Goal: Transaction & Acquisition: Purchase product/service

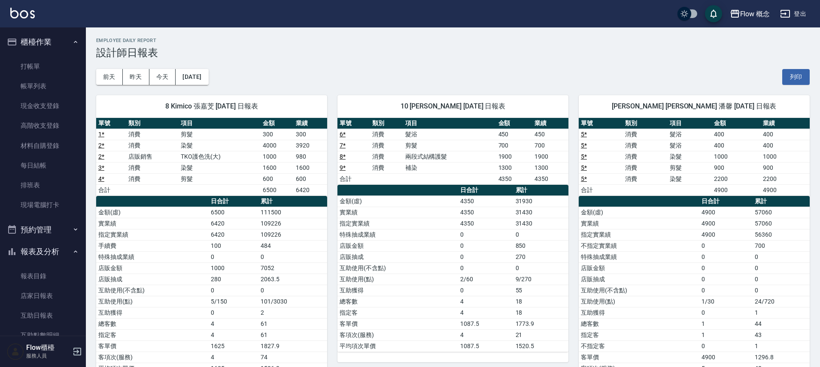
click at [566, 173] on td "4350" at bounding box center [550, 178] width 36 height 11
click at [142, 82] on button "昨天" at bounding box center [136, 77] width 27 height 16
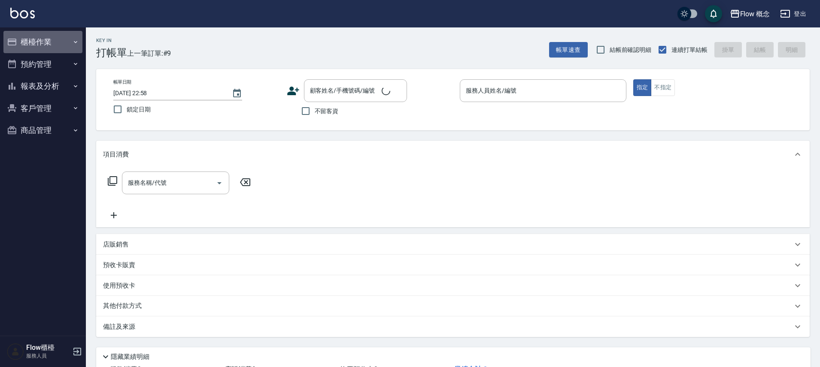
click at [61, 51] on button "櫃檯作業" at bounding box center [42, 42] width 79 height 22
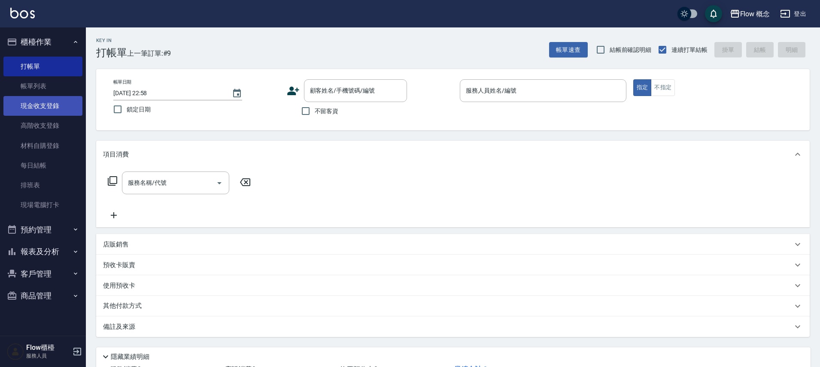
click at [61, 99] on link "現金收支登錄" at bounding box center [42, 106] width 79 height 20
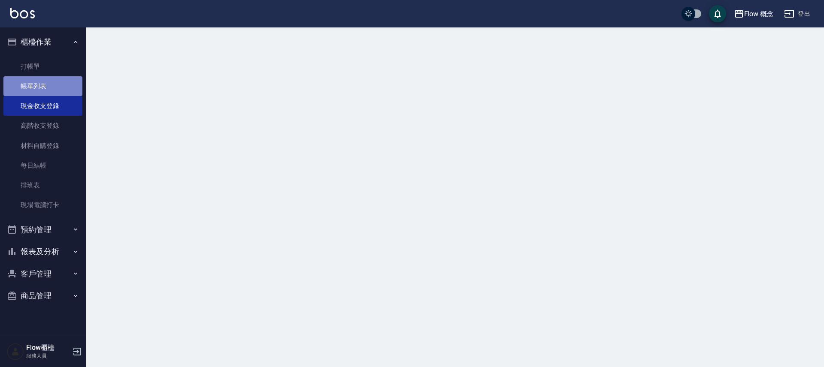
click at [63, 84] on link "帳單列表" at bounding box center [42, 86] width 79 height 20
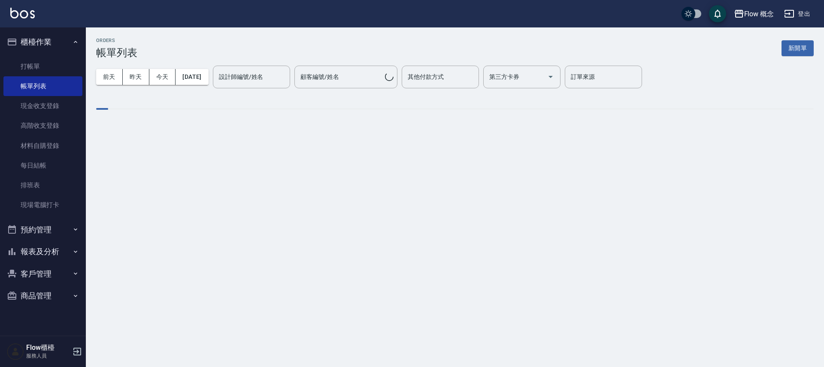
click at [46, 215] on ul "打帳單 帳單列表 現金收支登錄 高階收支登錄 材料自購登錄 每日結帳 排班表 現場電腦打卡" at bounding box center [42, 136] width 79 height 166
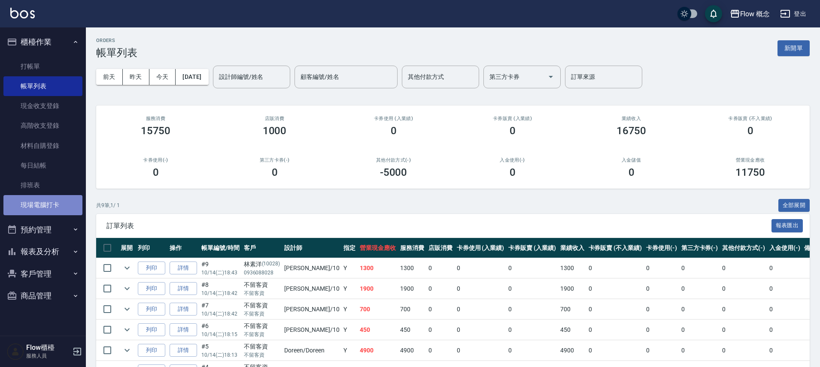
click at [50, 207] on link "現場電腦打卡" at bounding box center [42, 205] width 79 height 20
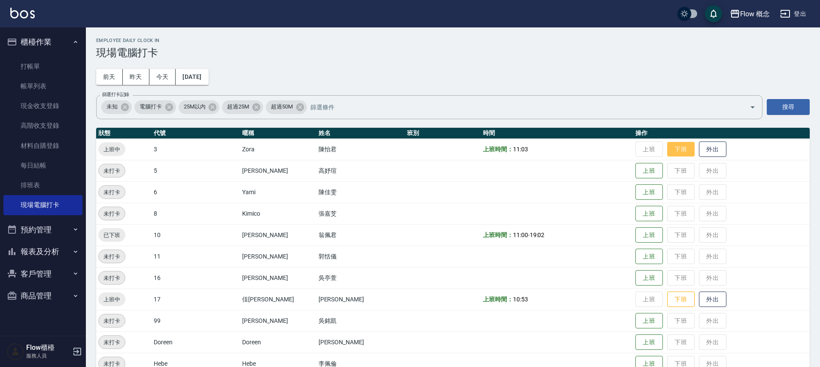
click at [667, 150] on button "下班" at bounding box center [680, 149] width 27 height 15
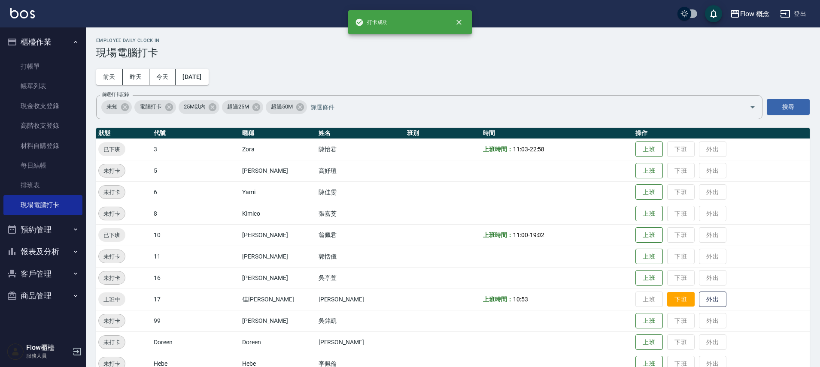
click at [667, 299] on button "下班" at bounding box center [680, 299] width 27 height 15
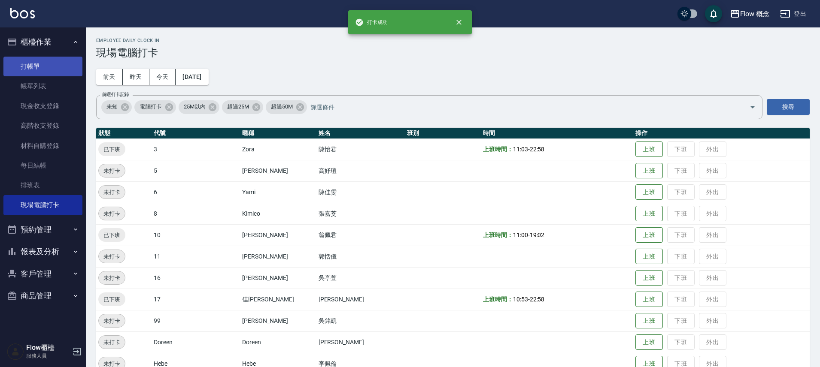
click at [60, 67] on link "打帳單" at bounding box center [42, 67] width 79 height 20
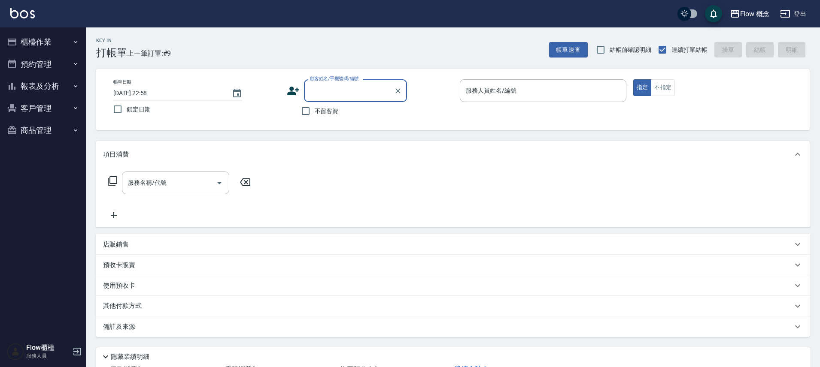
click at [59, 41] on button "櫃檯作業" at bounding box center [42, 42] width 79 height 22
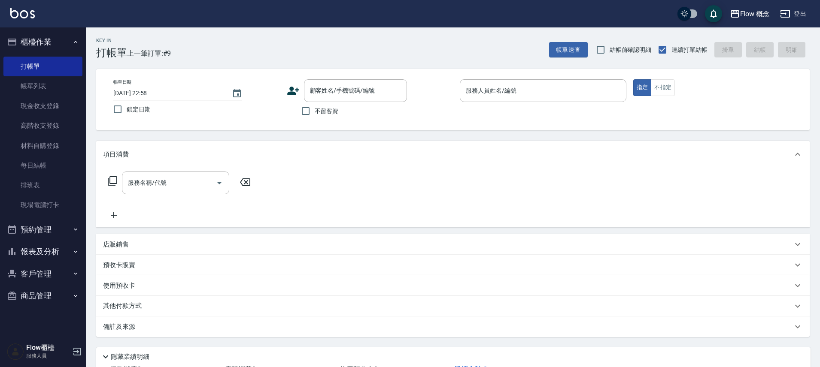
click at [54, 255] on button "報表及分析" at bounding box center [42, 252] width 79 height 22
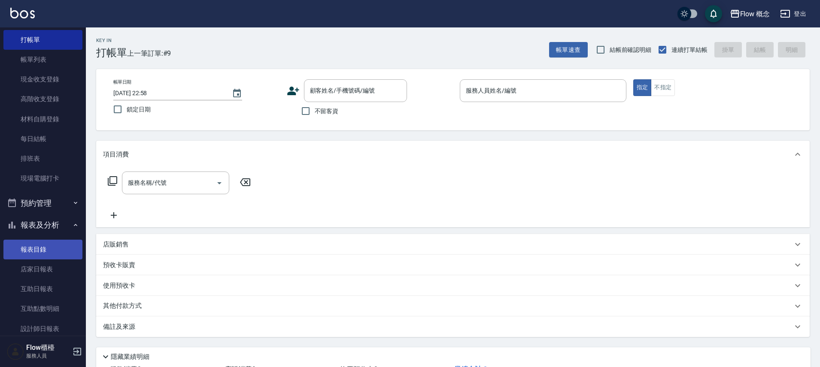
scroll to position [126, 0]
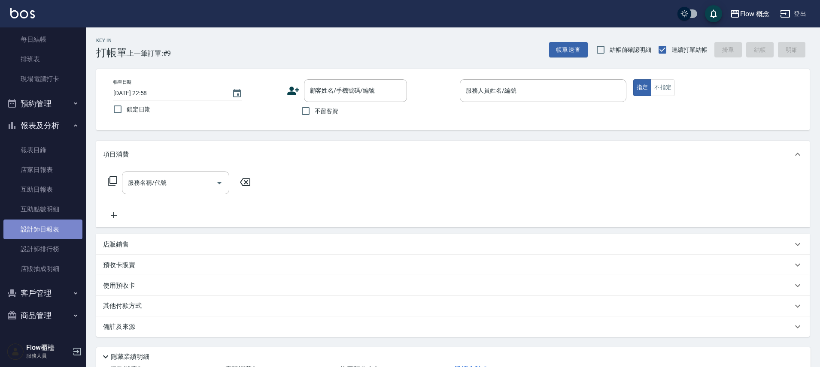
click at [55, 233] on link "設計師日報表" at bounding box center [42, 230] width 79 height 20
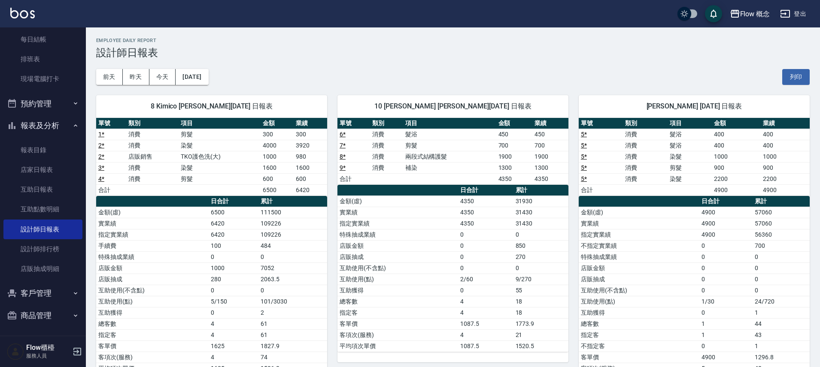
click at [141, 86] on div "8 Kimico [PERSON_NAME][DATE] 日報表 單號 類別 項目 金額 業績 1 * 消費 剪髮 300 300 2 * 消費 染髮 400…" at bounding box center [206, 240] width 241 height 311
click at [141, 83] on button "昨天" at bounding box center [136, 77] width 27 height 16
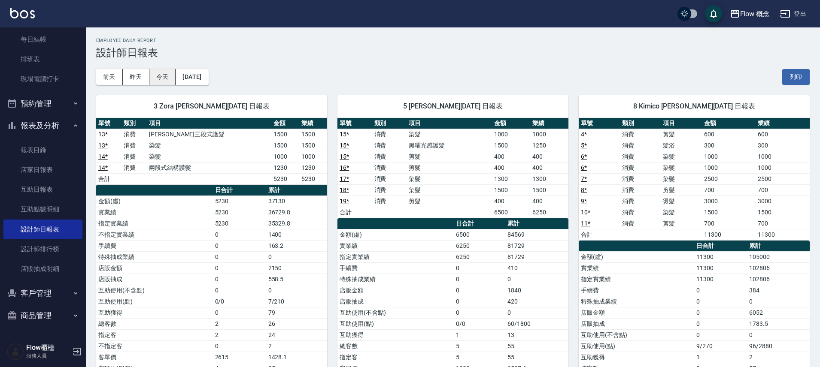
click at [174, 79] on button "今天" at bounding box center [162, 77] width 27 height 16
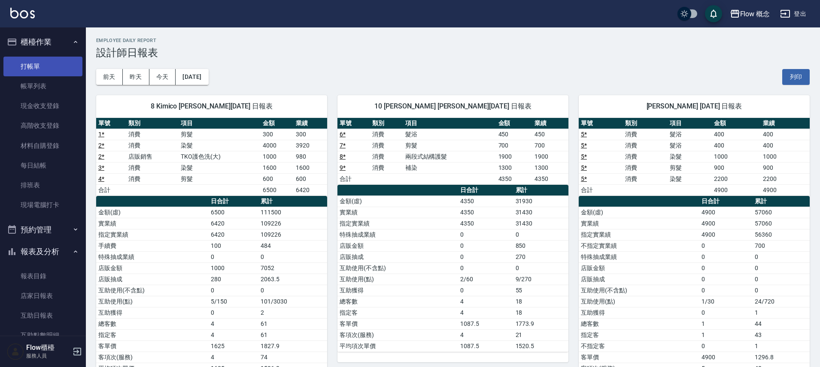
click at [31, 60] on link "打帳單" at bounding box center [42, 67] width 79 height 20
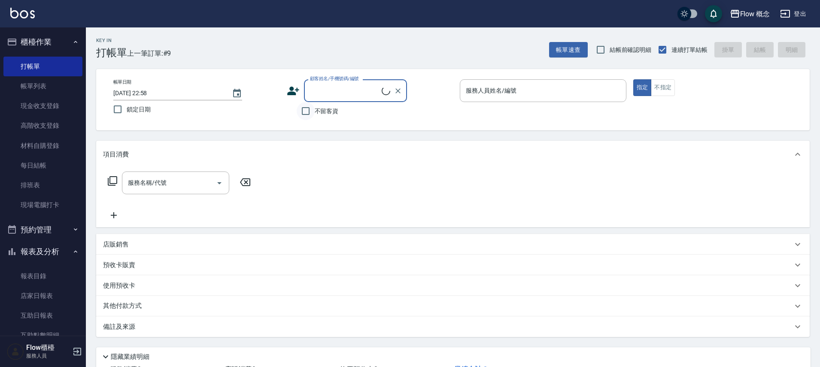
click at [307, 117] on input "不留客資" at bounding box center [306, 111] width 18 height 18
checkbox input "true"
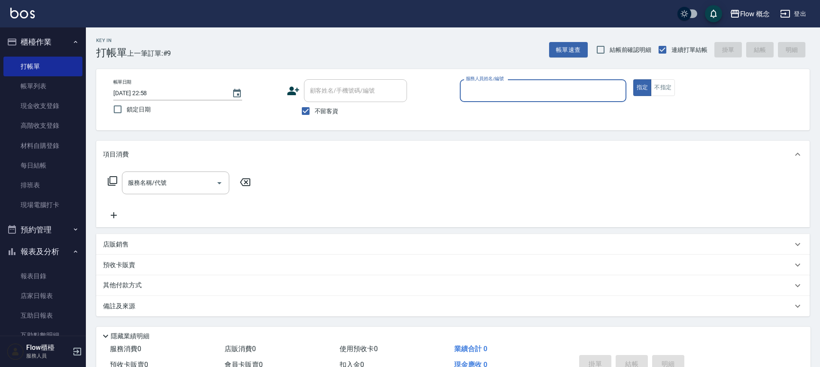
click at [496, 88] on input "服務人員姓名/編號" at bounding box center [543, 90] width 159 height 15
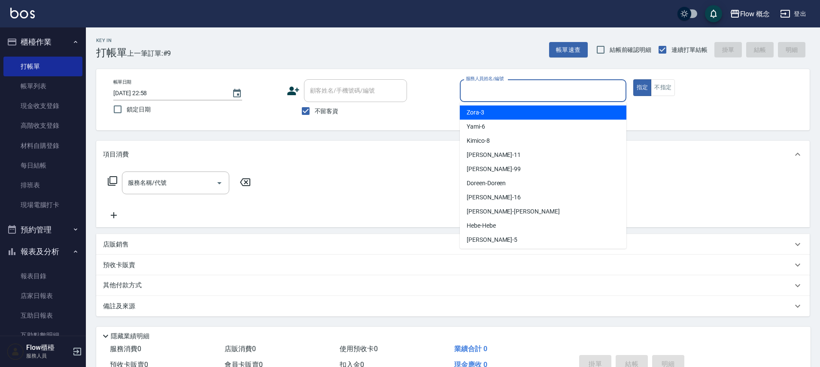
click at [507, 112] on div "Zora -3" at bounding box center [543, 113] width 167 height 14
type input "Zora-3"
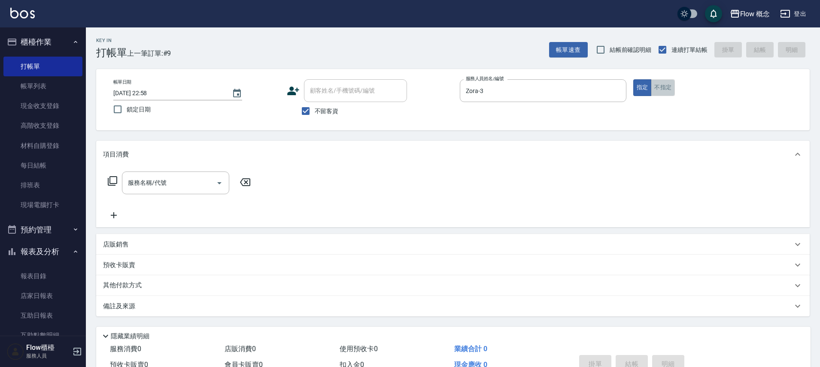
click at [671, 81] on button "不指定" at bounding box center [663, 87] width 24 height 17
click at [197, 178] on input "服務名稱/代號" at bounding box center [169, 183] width 87 height 15
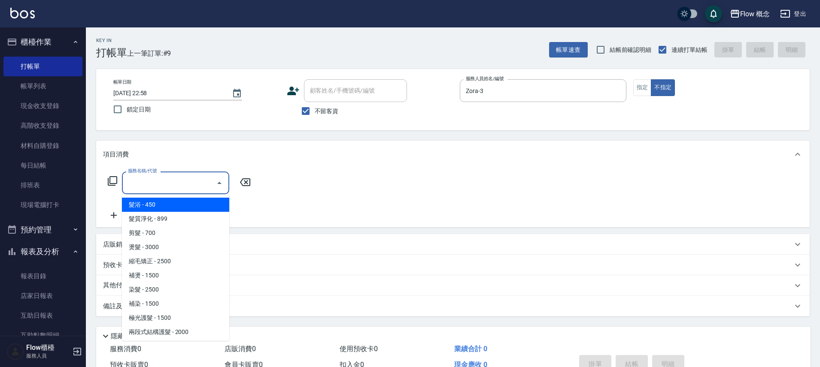
click at [171, 204] on span "髮浴 - 450" at bounding box center [175, 205] width 107 height 14
type input "髮浴 (101)"
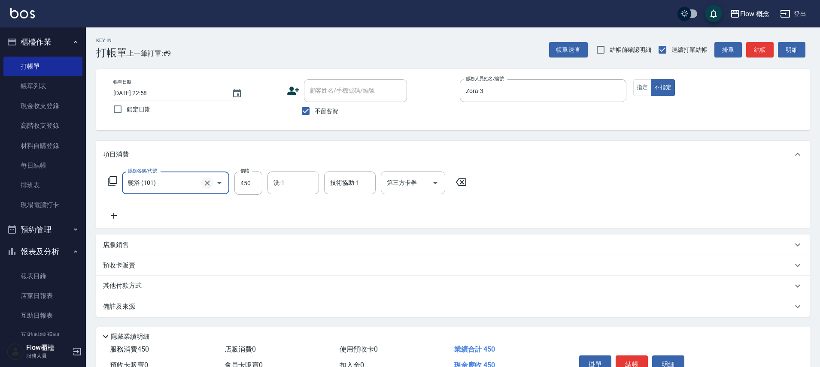
click at [210, 186] on icon "Clear" at bounding box center [207, 183] width 9 height 9
click at [174, 177] on input "服務名稱/代號" at bounding box center [164, 183] width 76 height 15
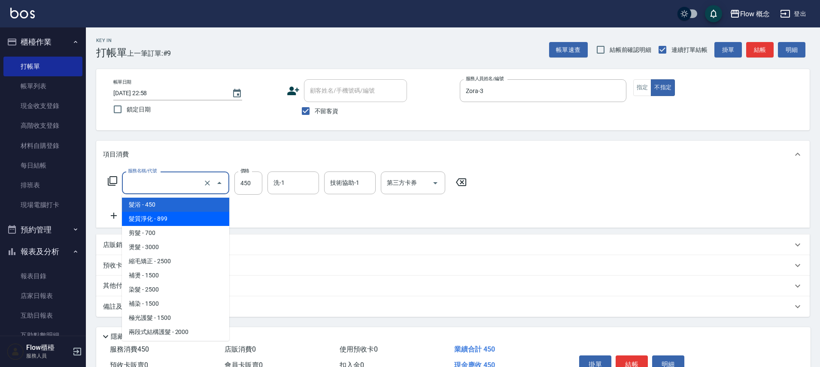
click at [159, 218] on span "髮質淨化 - 899" at bounding box center [175, 219] width 107 height 14
type input "髮質淨化(102)"
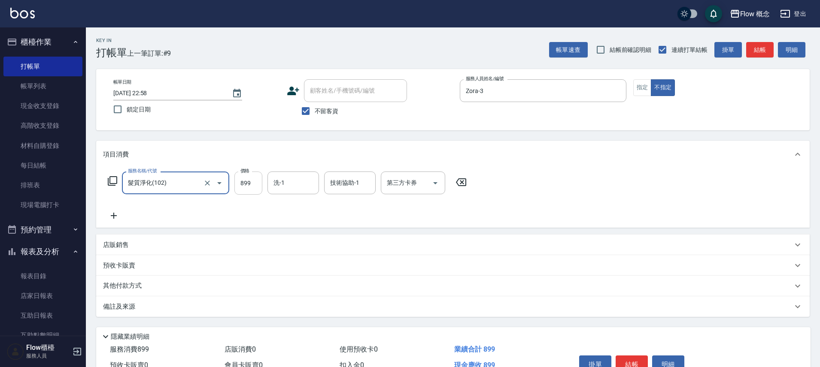
click at [240, 184] on input "899" at bounding box center [248, 183] width 28 height 23
type input "999"
click at [635, 358] on button "結帳" at bounding box center [632, 365] width 32 height 18
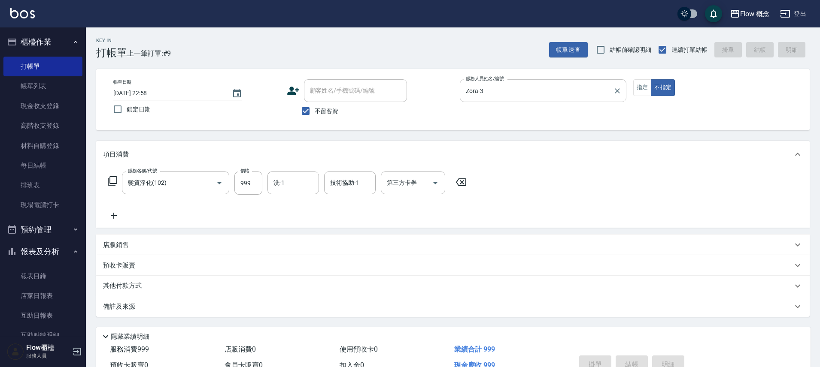
type input "[DATE] 22:59"
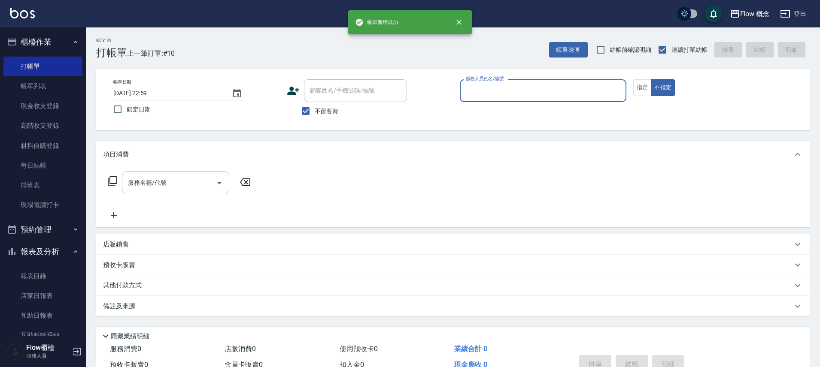
click at [512, 93] on input "服務人員姓名/編號" at bounding box center [543, 90] width 159 height 15
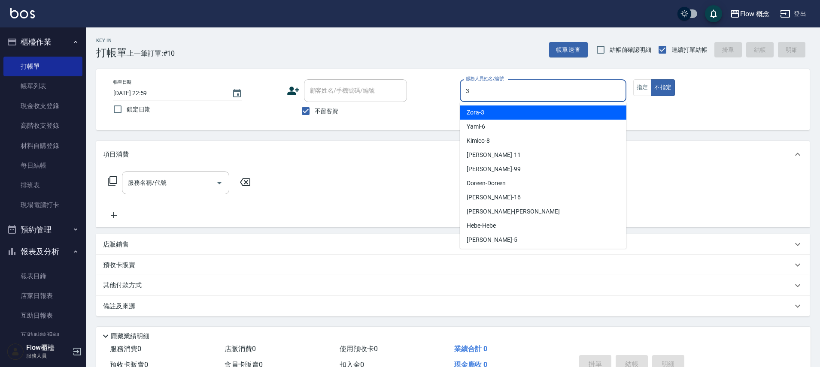
type input "Zora-3"
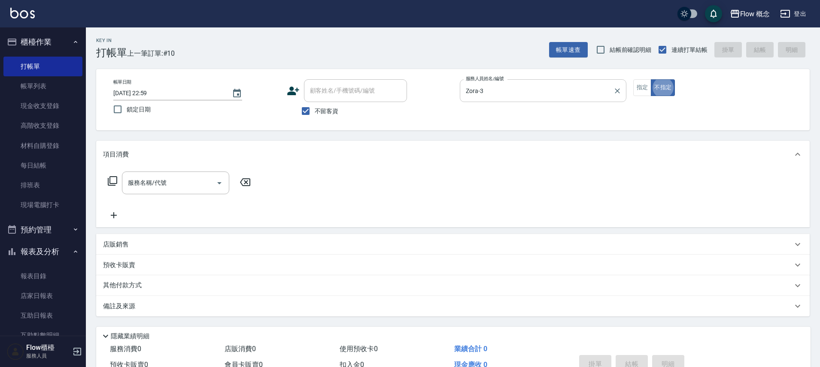
type button "false"
click at [641, 92] on button "指定" at bounding box center [642, 87] width 18 height 17
click at [161, 188] on input "服務名稱/代號" at bounding box center [169, 183] width 87 height 15
type input "201"
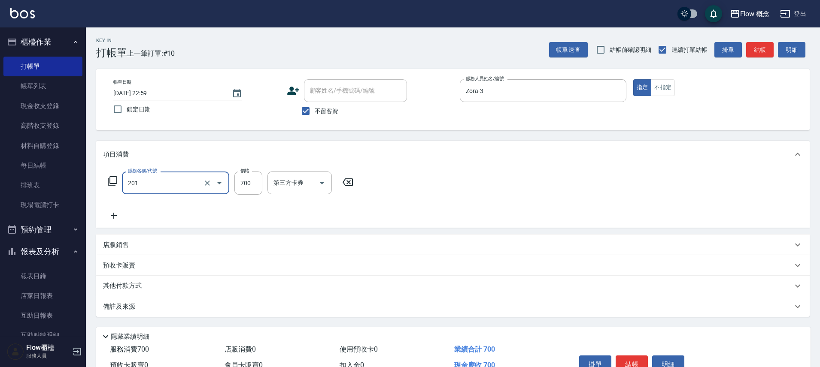
type input "剪髮(201)"
type input "400"
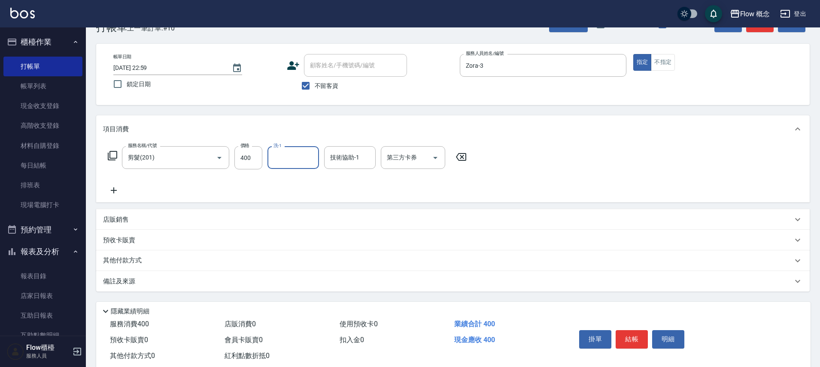
scroll to position [47, 0]
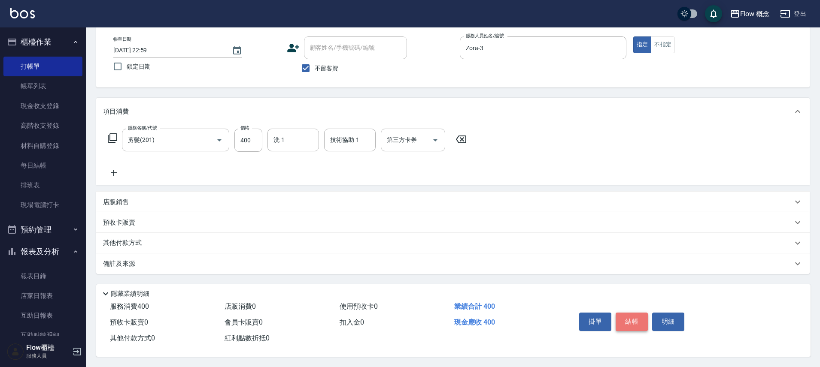
click at [638, 320] on button "結帳" at bounding box center [632, 322] width 32 height 18
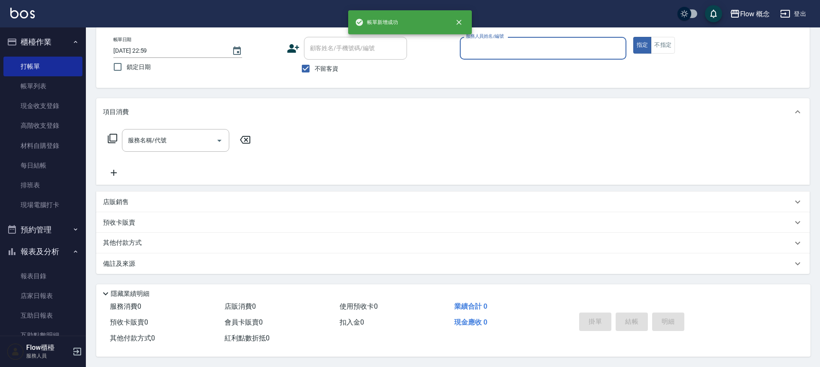
scroll to position [46, 0]
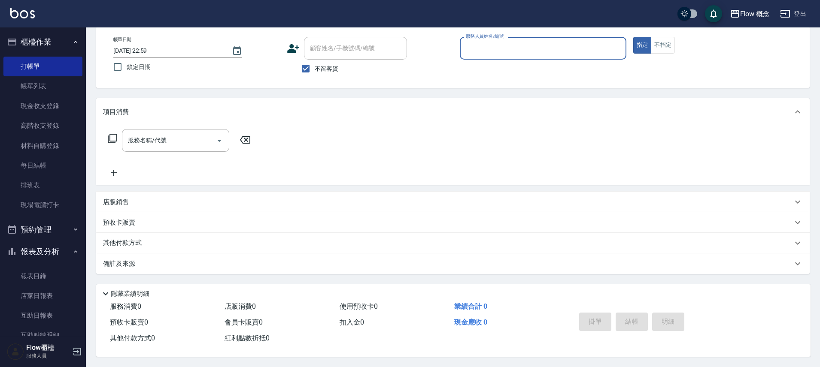
click at [320, 72] on label "不留客資" at bounding box center [318, 69] width 42 height 18
click at [315, 72] on input "不留客資" at bounding box center [306, 69] width 18 height 18
checkbox input "false"
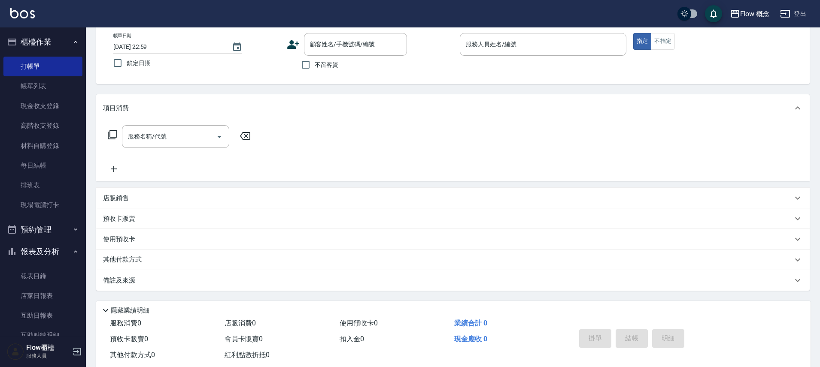
click at [288, 50] on icon at bounding box center [293, 44] width 13 height 13
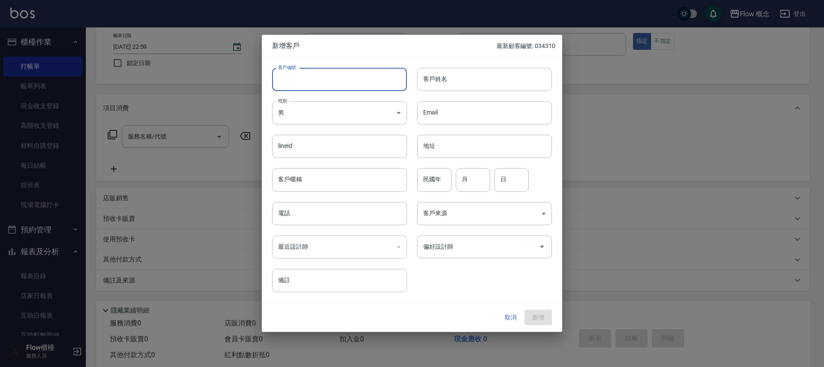
click at [336, 70] on input "客戶編號" at bounding box center [339, 79] width 135 height 23
type input "３"
type input "030306"
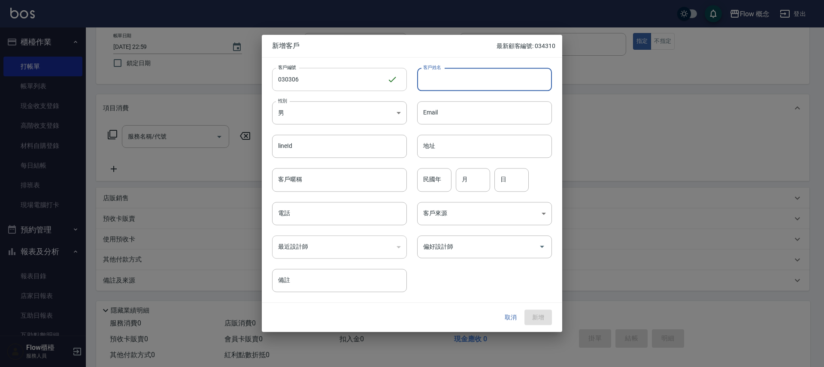
type input "ㄑ"
type input "s"
type input "ㄇ"
type input "ａ"
type input "ㄇ"
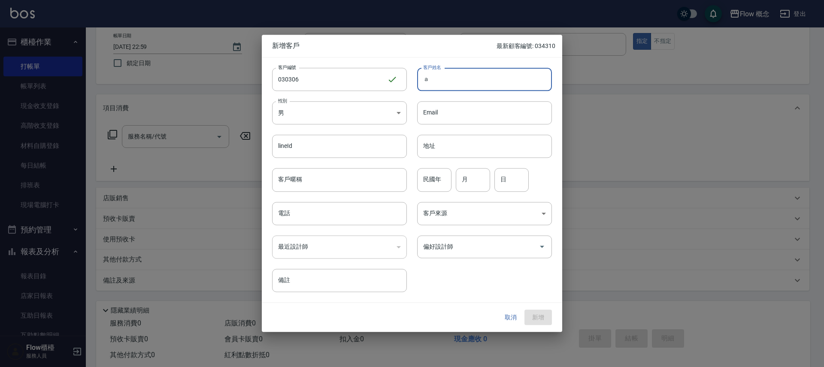
click at [423, 83] on input "ａ" at bounding box center [484, 79] width 135 height 23
type input "sａ"
type input "]"
click at [471, 76] on input "sａ" at bounding box center [484, 79] width 135 height 23
type input "s"
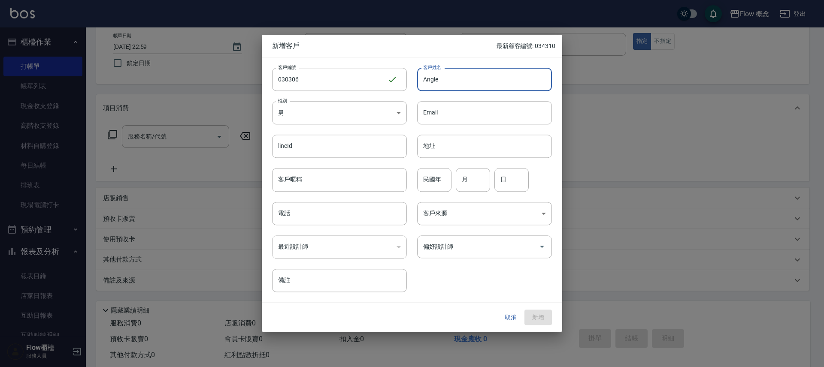
type input "Angle"
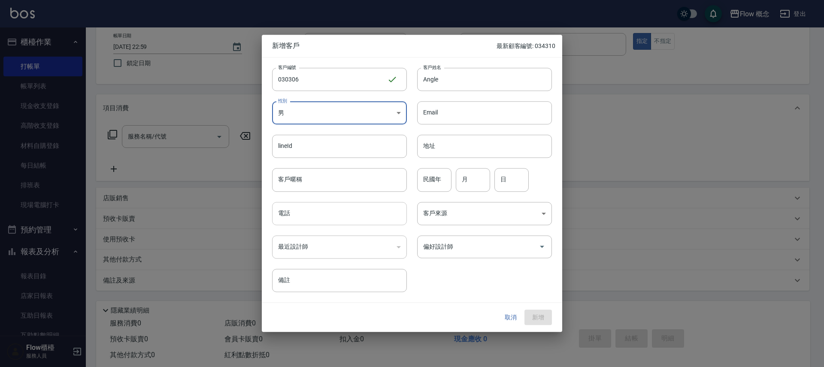
click at [341, 215] on input "電話" at bounding box center [339, 213] width 135 height 23
type input "0922970306"
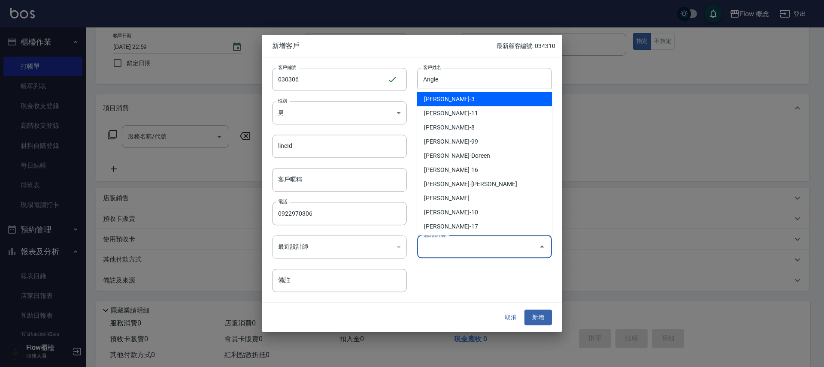
click at [436, 251] on input "偏好設計師" at bounding box center [478, 247] width 114 height 15
click at [460, 98] on li "[PERSON_NAME]-3" at bounding box center [484, 99] width 135 height 14
type input "陳怡君"
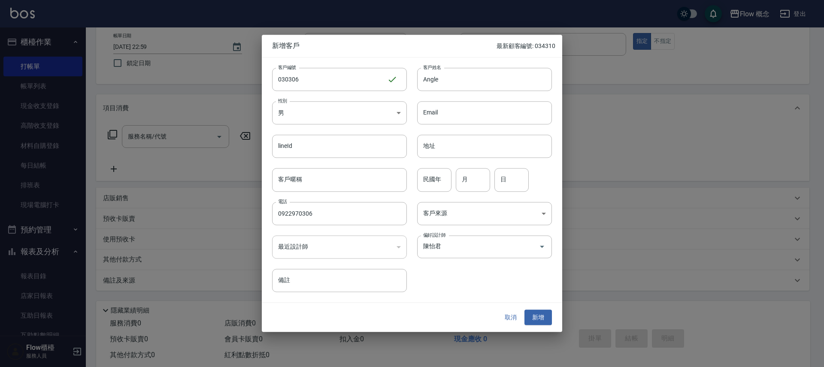
click at [544, 326] on div "取消 新增" at bounding box center [412, 318] width 301 height 30
click at [548, 321] on button "新增" at bounding box center [538, 318] width 27 height 16
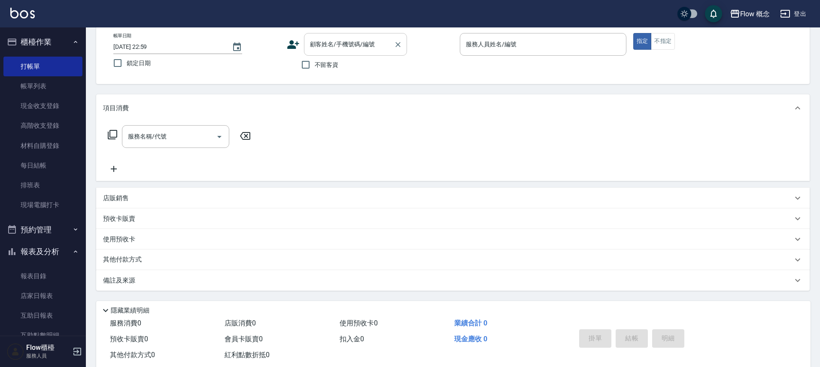
click at [335, 43] on input "顧客姓名/手機號碼/編號" at bounding box center [349, 44] width 82 height 15
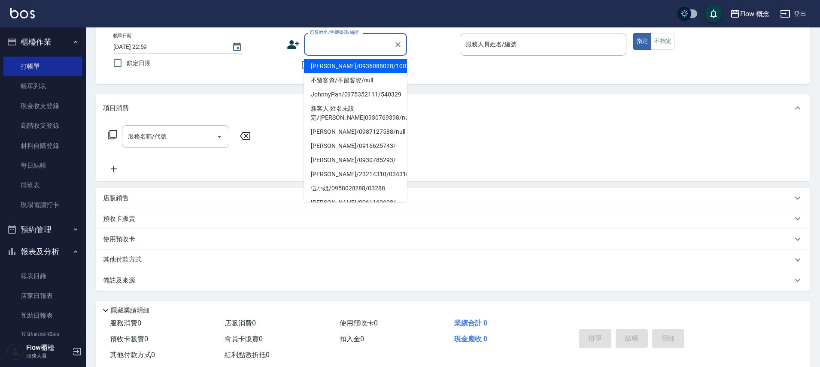
click at [337, 50] on input "顧客姓名/手機號碼/編號" at bounding box center [349, 44] width 82 height 15
click at [339, 65] on li "Angle/0922970306/030306" at bounding box center [355, 66] width 103 height 14
type input "Angle/0922970306/030306"
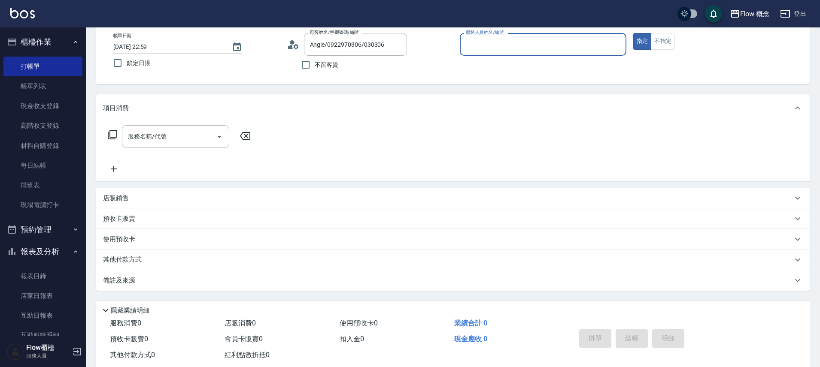
type input "Zora-3"
click at [189, 131] on input "服務名稱/代號" at bounding box center [169, 136] width 87 height 15
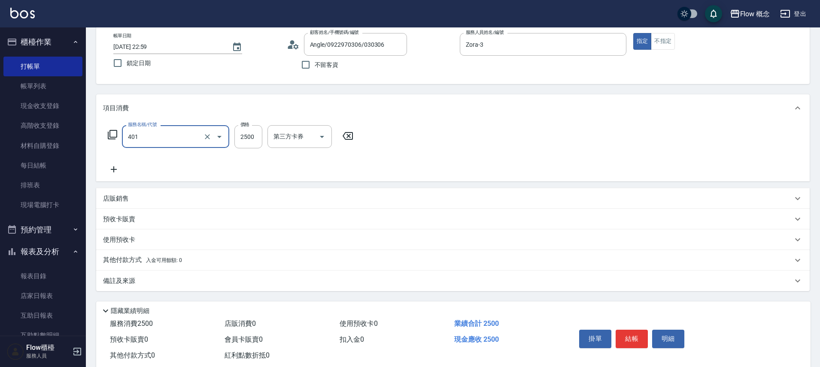
type input "染髮(401)"
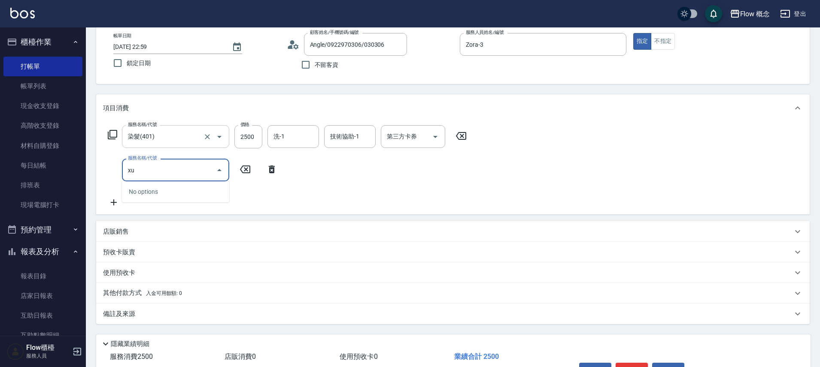
type input "x"
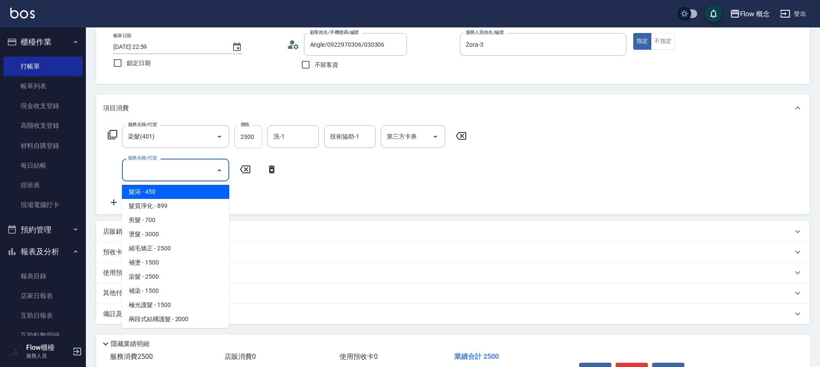
click at [262, 138] on input "2500" at bounding box center [248, 136] width 28 height 23
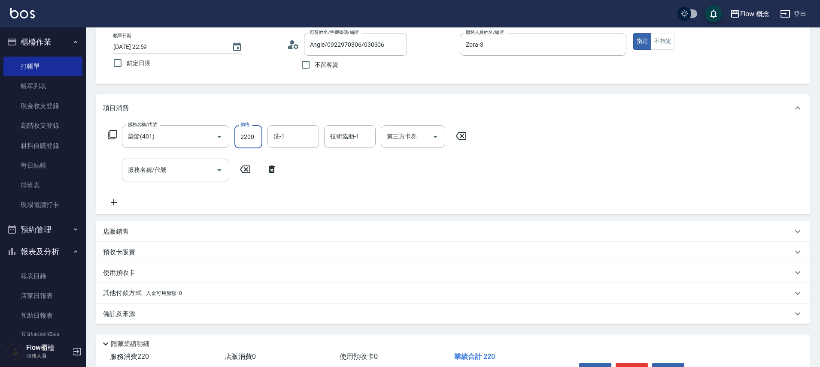
type input "2200"
type input "u"
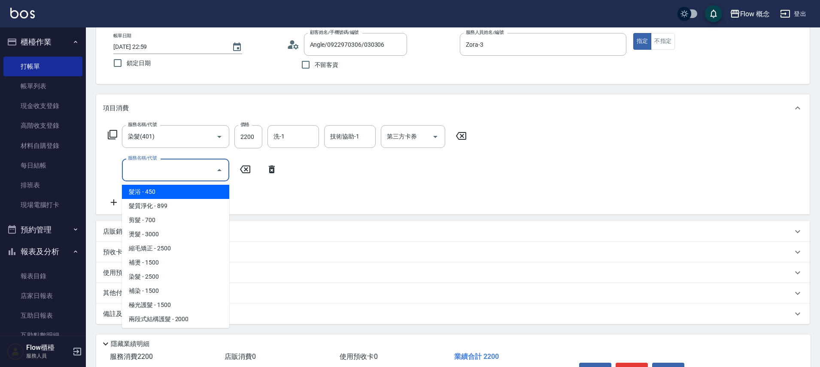
click at [160, 170] on input "服務名稱/代號" at bounding box center [169, 170] width 87 height 15
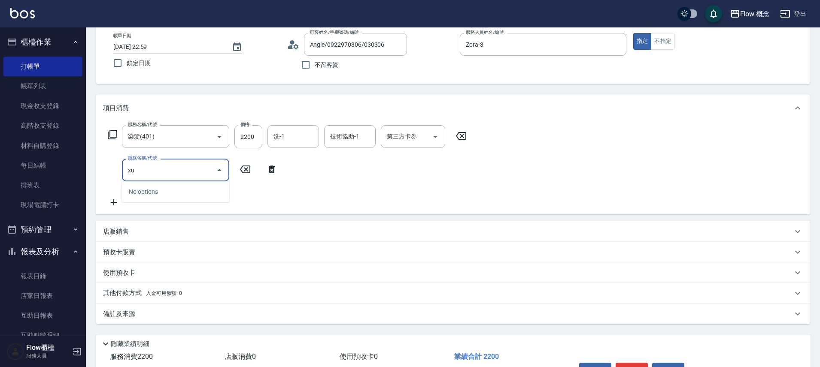
type input "x"
type input "兩段式結構護髮(502)"
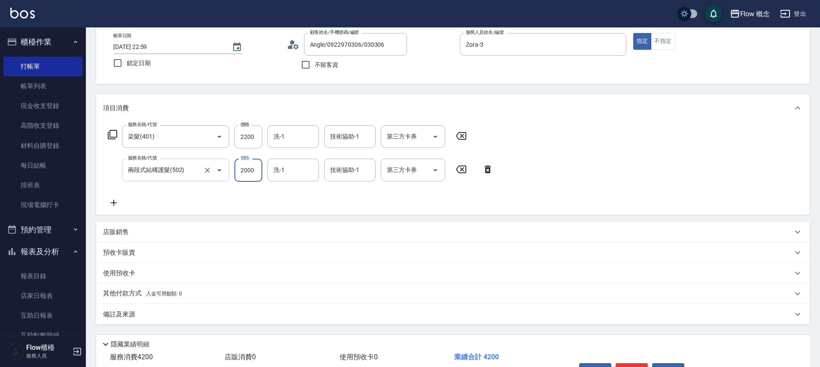
type input "１"
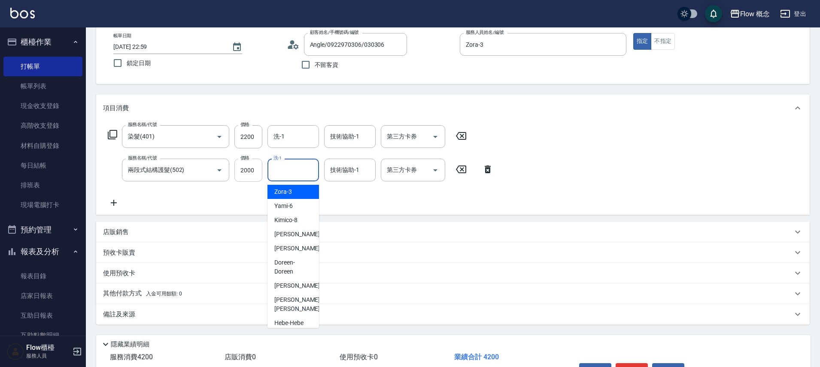
click at [247, 175] on input "2000" at bounding box center [248, 170] width 28 height 23
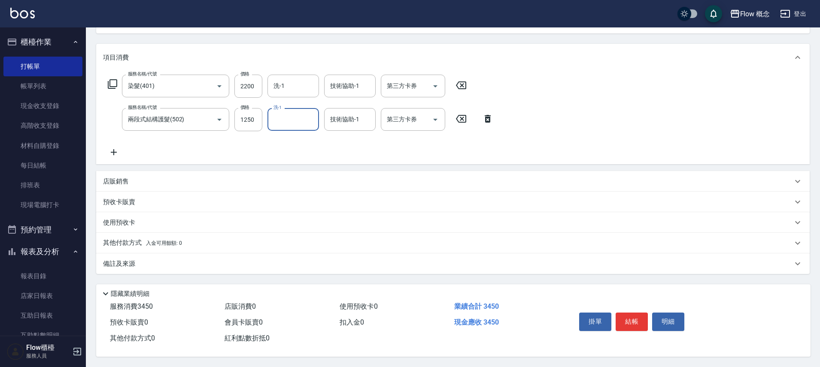
scroll to position [101, 0]
click at [255, 115] on input "1250" at bounding box center [248, 119] width 28 height 23
click at [246, 116] on input "1250" at bounding box center [248, 119] width 28 height 23
click at [253, 117] on input "1250" at bounding box center [248, 119] width 28 height 23
type input "1300"
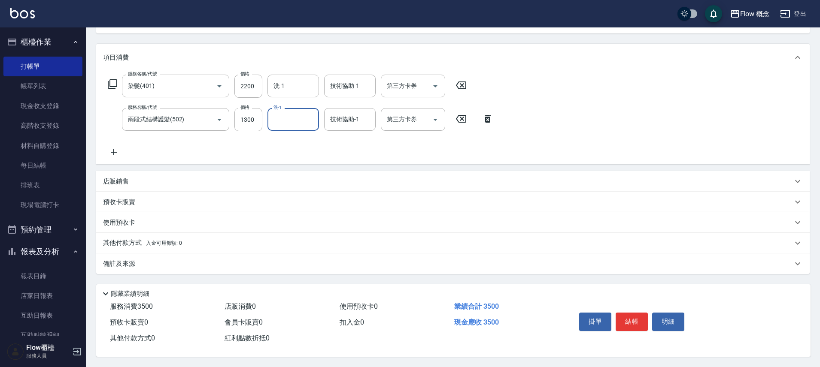
click at [137, 219] on div "使用預收卡" at bounding box center [447, 223] width 689 height 9
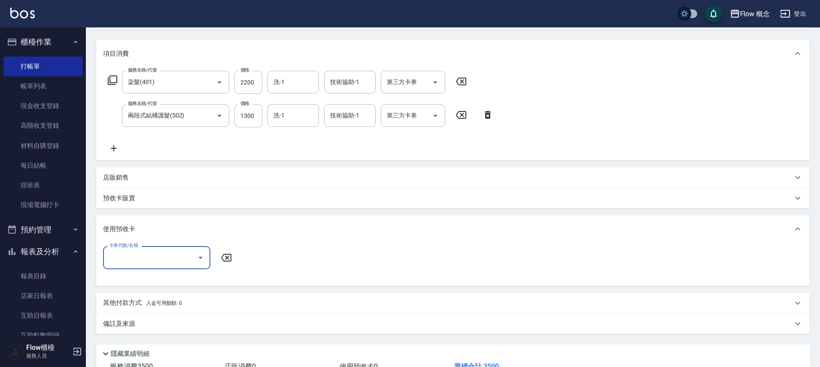
scroll to position [0, 0]
click at [137, 218] on div "使用預收卡" at bounding box center [453, 229] width 714 height 27
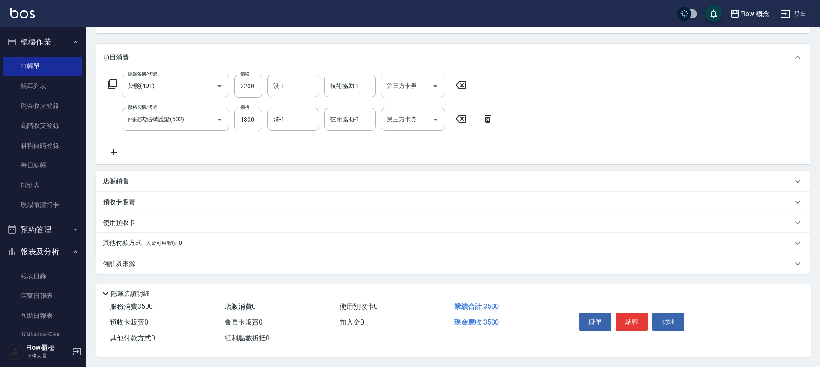
click at [132, 234] on div "其他付款方式 入金可用餘額: 0" at bounding box center [453, 243] width 714 height 21
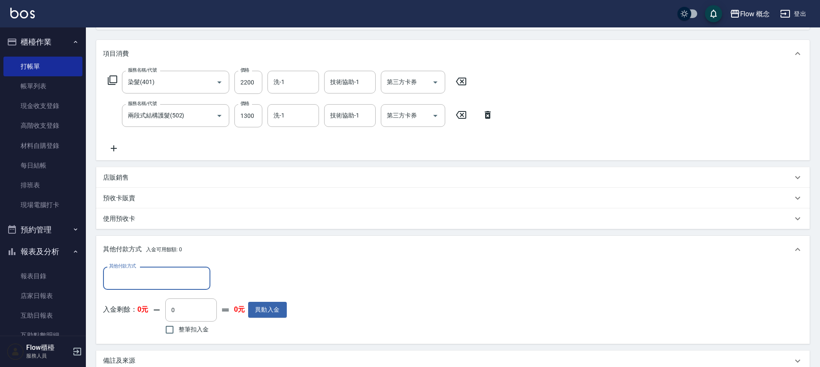
click at [131, 268] on label "其他付款方式" at bounding box center [122, 266] width 27 height 6
click at [131, 271] on input "其他付款方式" at bounding box center [157, 278] width 100 height 15
click at [131, 275] on input "其他付款方式" at bounding box center [157, 278] width 100 height 15
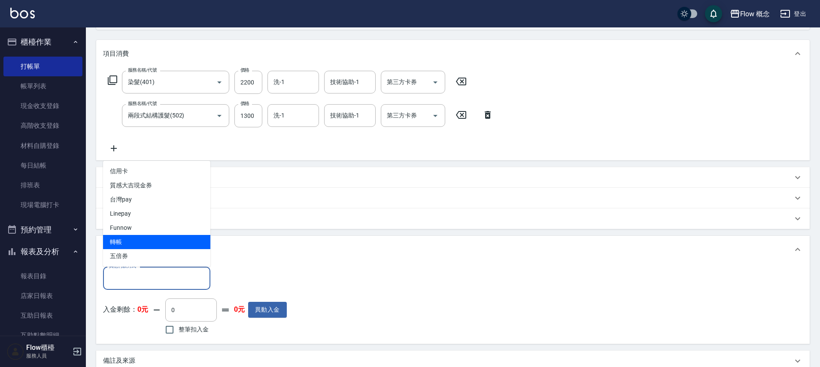
click at [139, 241] on span "轉帳" at bounding box center [156, 242] width 107 height 14
type input "轉帳"
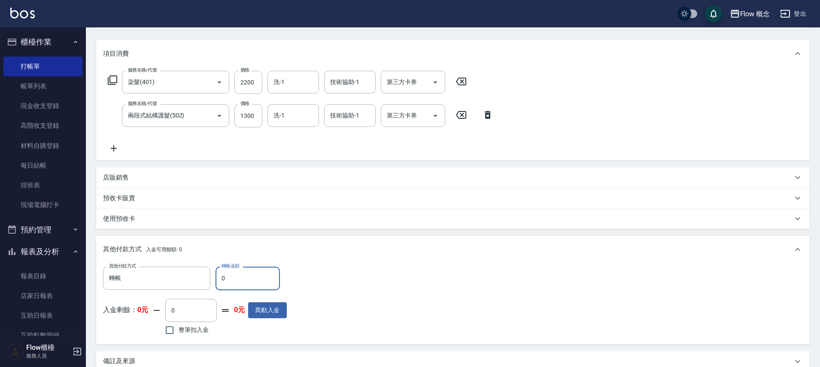
scroll to position [203, 0]
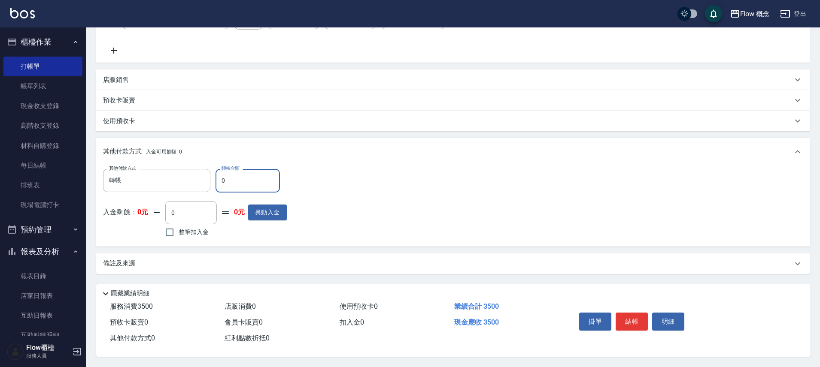
click at [242, 179] on input "0" at bounding box center [248, 180] width 64 height 23
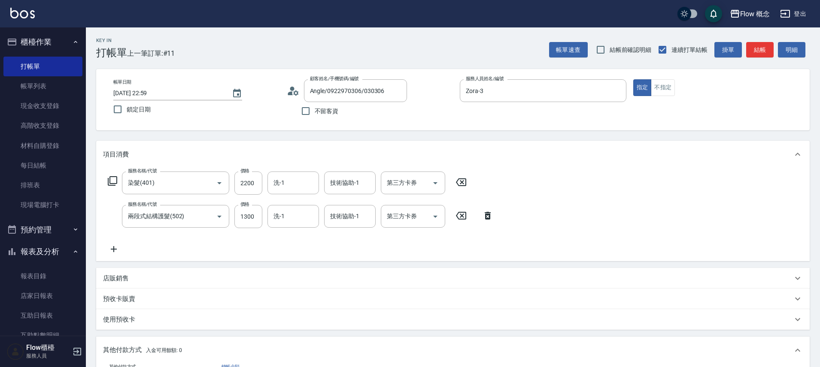
scroll to position [174, 0]
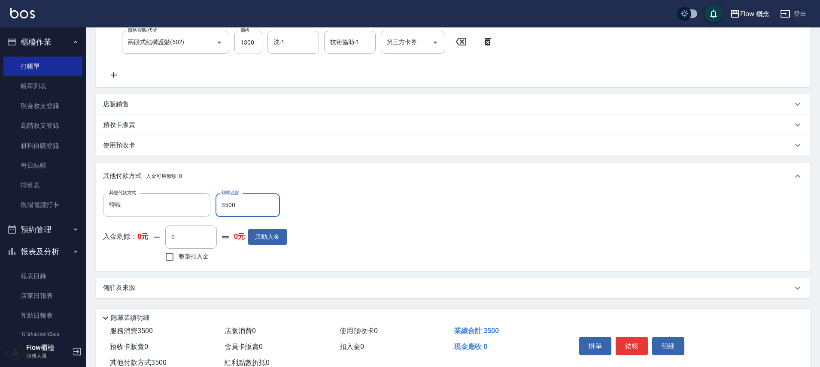
click at [276, 200] on input "3500" at bounding box center [248, 205] width 64 height 23
type input "0"
click at [197, 205] on button "Clear" at bounding box center [201, 205] width 12 height 12
click at [646, 338] on button "結帳" at bounding box center [632, 346] width 32 height 18
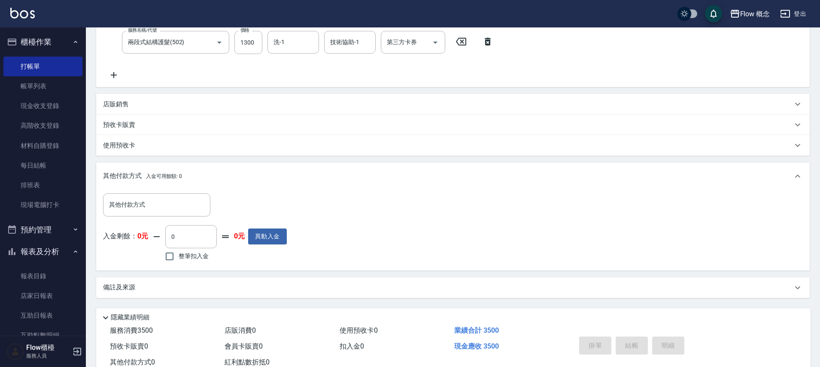
type input "[DATE] 23:02"
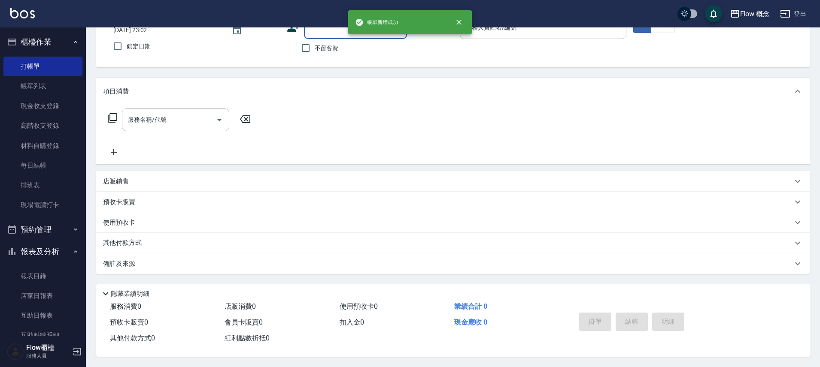
scroll to position [0, 0]
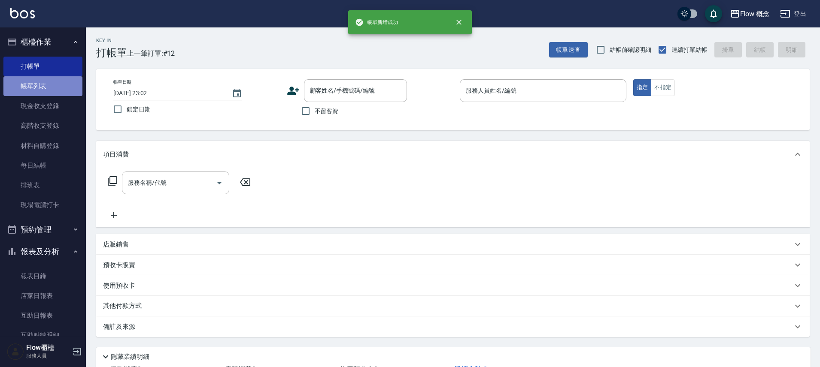
click at [64, 89] on link "帳單列表" at bounding box center [42, 86] width 79 height 20
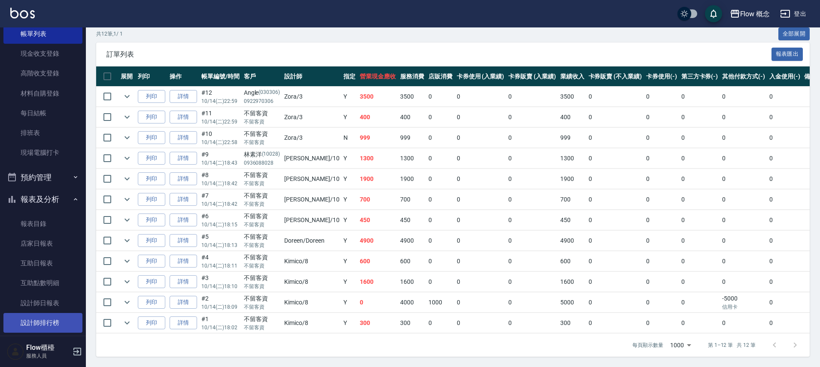
scroll to position [127, 0]
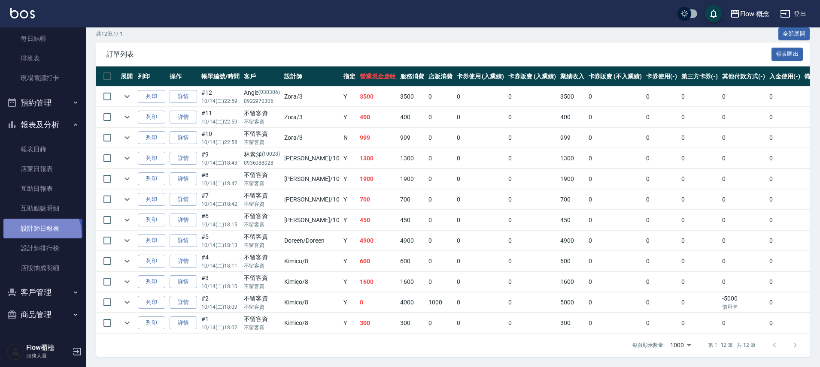
click at [38, 234] on link "設計師日報表" at bounding box center [42, 229] width 79 height 20
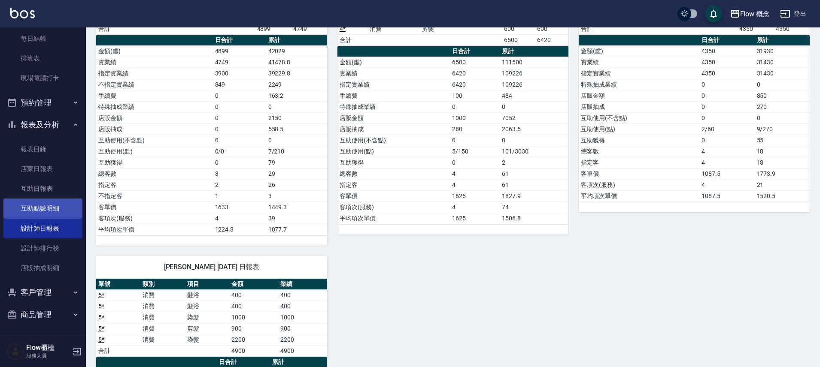
scroll to position [152, 0]
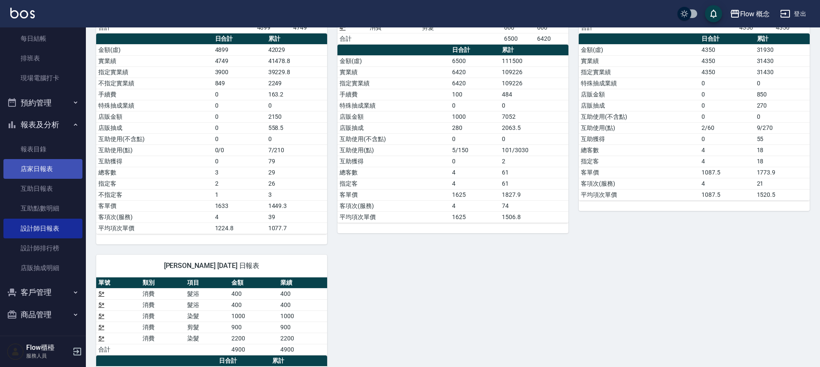
click at [50, 173] on link "店家日報表" at bounding box center [42, 169] width 79 height 20
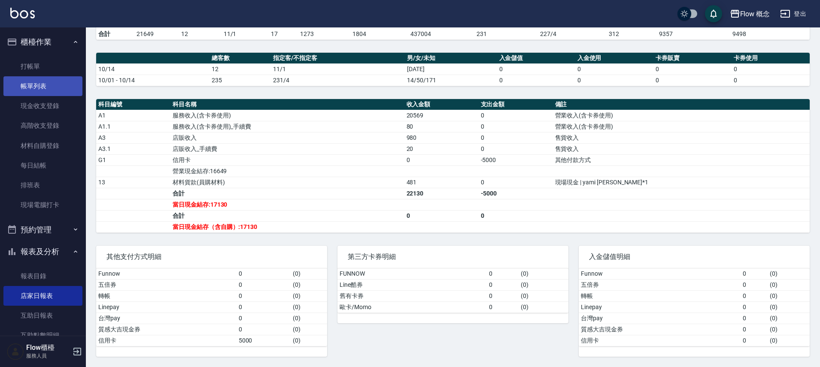
click at [34, 81] on link "帳單列表" at bounding box center [42, 86] width 79 height 20
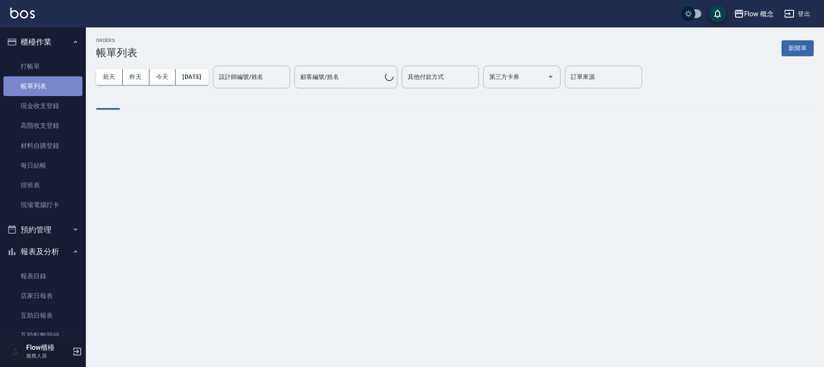
click at [66, 84] on link "帳單列表" at bounding box center [42, 86] width 79 height 20
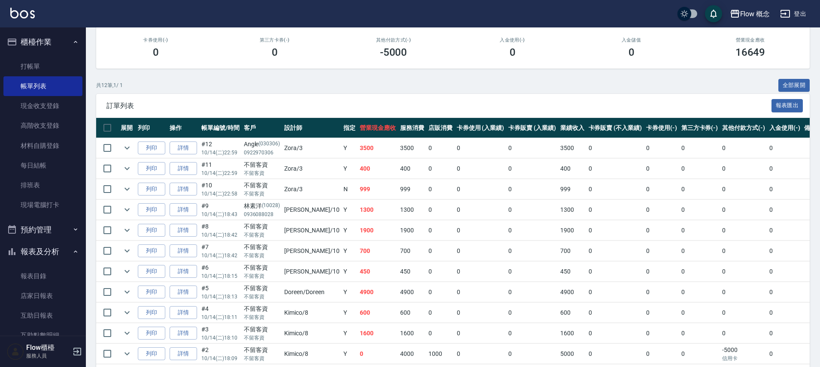
scroll to position [178, 0]
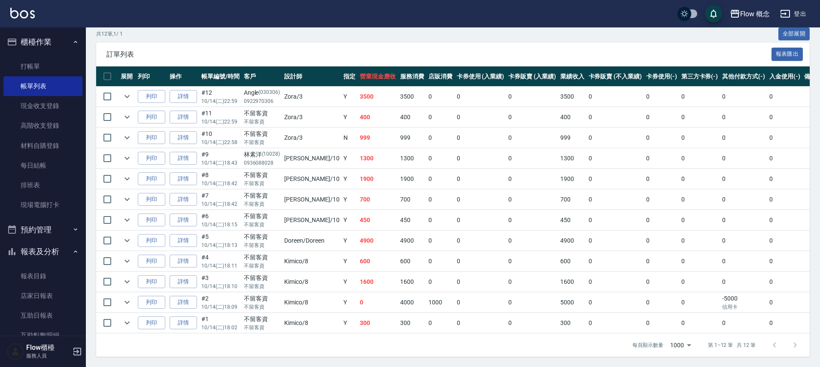
click at [697, 295] on td "0" at bounding box center [699, 303] width 41 height 20
click at [688, 138] on td "0" at bounding box center [699, 138] width 41 height 20
click at [471, 177] on td "0" at bounding box center [481, 179] width 52 height 20
click at [341, 190] on td "Y" at bounding box center [349, 200] width 16 height 20
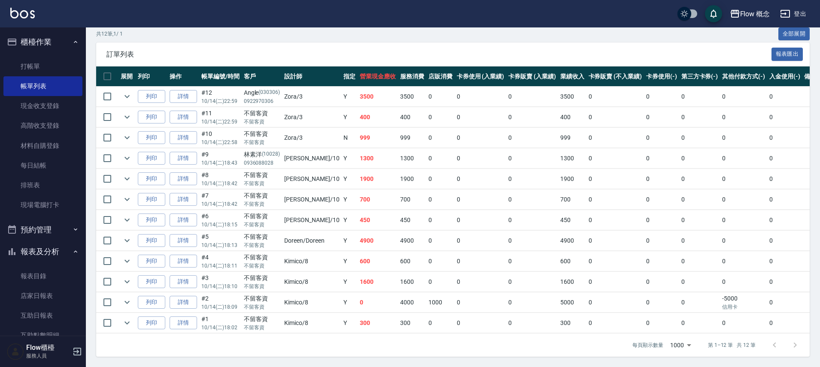
click at [335, 175] on tbody "列印 詳情 #12 10/14 (二) 22:59 Angle (030306) 0922970306 Zora /3 Y 3500 3500 0 0 0 3…" at bounding box center [471, 210] width 750 height 247
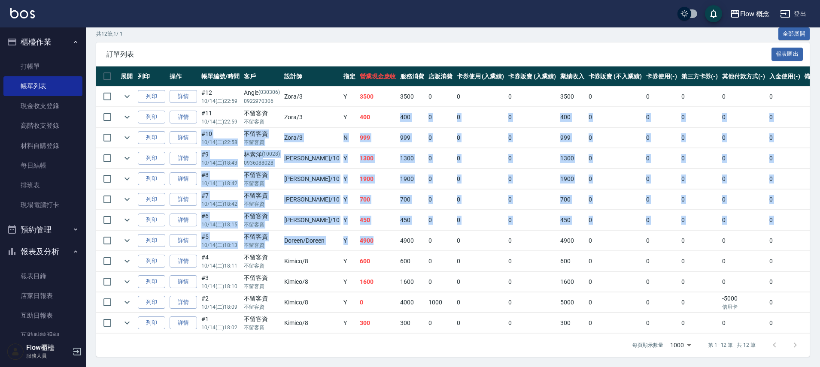
drag, startPoint x: 349, startPoint y: 116, endPoint x: 362, endPoint y: 240, distance: 123.9
click at [362, 240] on tbody "列印 詳情 #12 10/14 (二) 22:59 Angle (030306) 0922970306 Zora /3 Y 3500 3500 0 0 0 3…" at bounding box center [471, 210] width 750 height 247
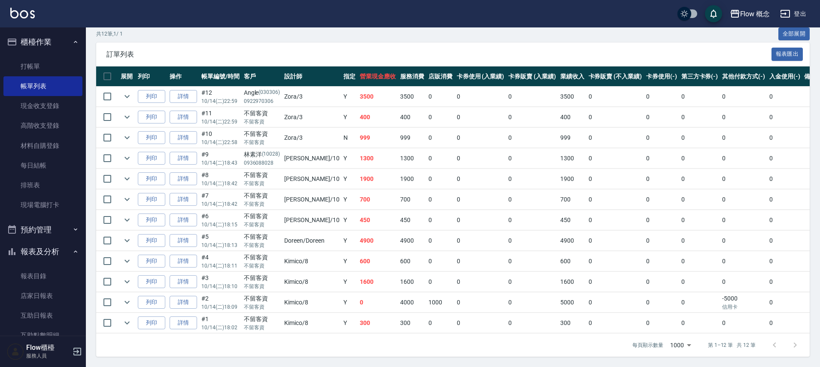
click at [364, 238] on td "4900" at bounding box center [378, 241] width 40 height 20
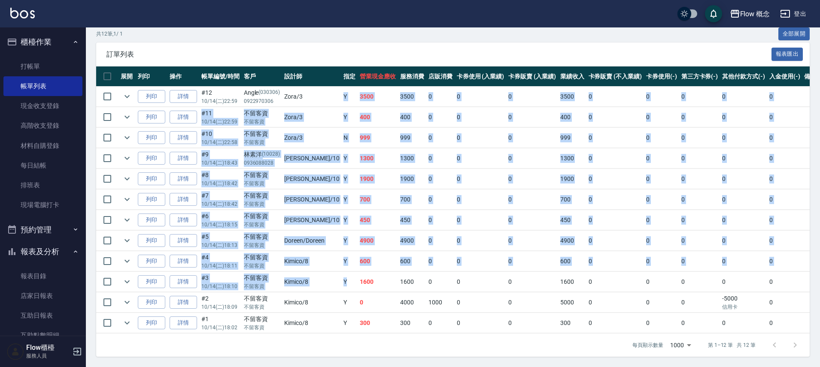
drag, startPoint x: 325, startPoint y: 97, endPoint x: 340, endPoint y: 273, distance: 176.2
click at [340, 273] on tbody "列印 詳情 #12 10/14 (二) 22:59 Angle (030306) 0922970306 Zora /3 Y 3500 3500 0 0 0 3…" at bounding box center [471, 210] width 750 height 247
click at [341, 273] on td "Y" at bounding box center [349, 282] width 16 height 20
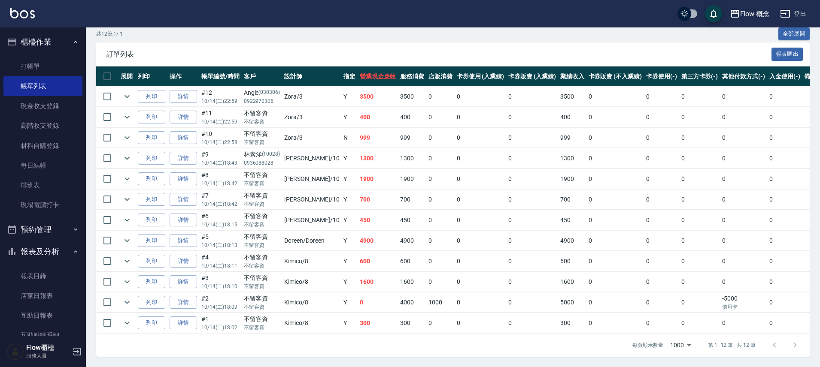
click at [358, 272] on td "1600" at bounding box center [378, 282] width 40 height 20
click at [139, 93] on button "列印" at bounding box center [151, 96] width 27 height 13
click at [129, 91] on icon "expand row" at bounding box center [127, 96] width 10 height 10
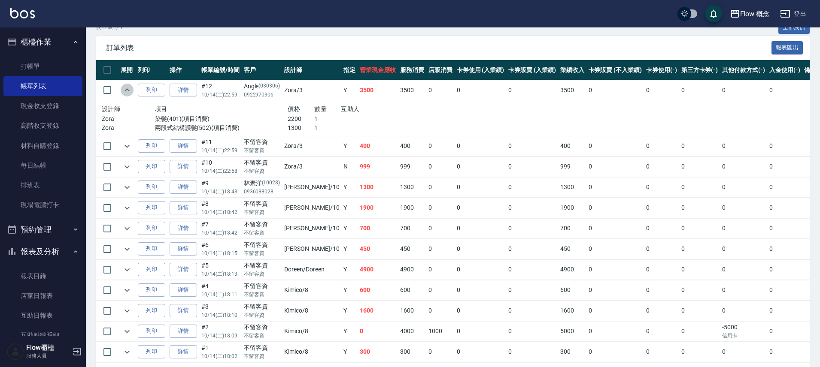
click at [129, 88] on icon "expand row" at bounding box center [127, 90] width 10 height 10
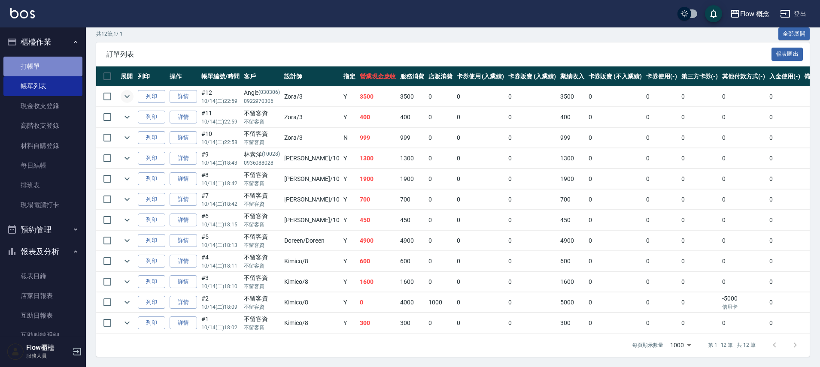
click at [64, 58] on link "打帳單" at bounding box center [42, 67] width 79 height 20
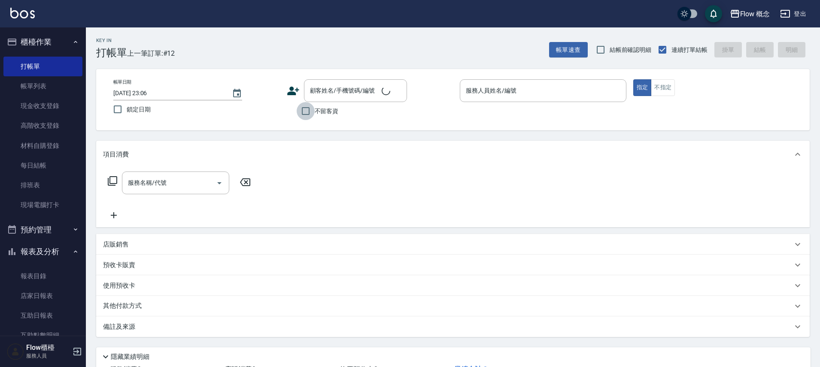
click at [314, 117] on input "不留客資" at bounding box center [306, 111] width 18 height 18
checkbox input "true"
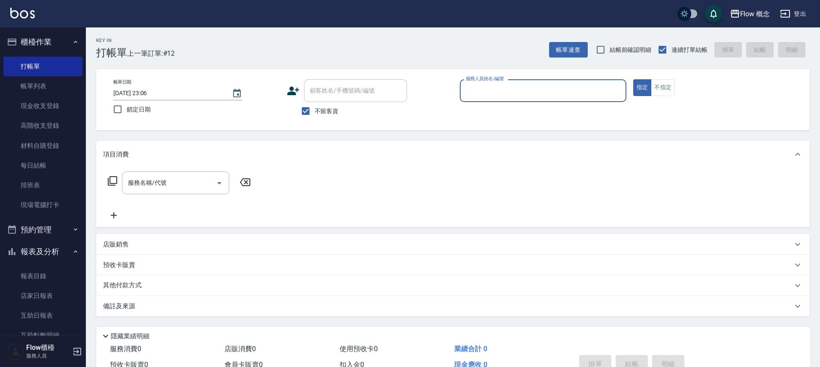
click at [488, 98] on div "服務人員姓名/編號" at bounding box center [543, 90] width 167 height 23
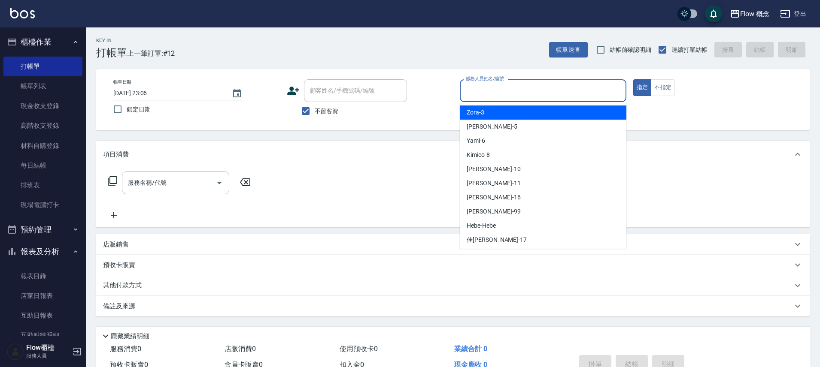
click at [513, 109] on div "Zora -3" at bounding box center [543, 113] width 167 height 14
click at [513, 109] on p at bounding box center [543, 106] width 167 height 9
type input "Zora-3"
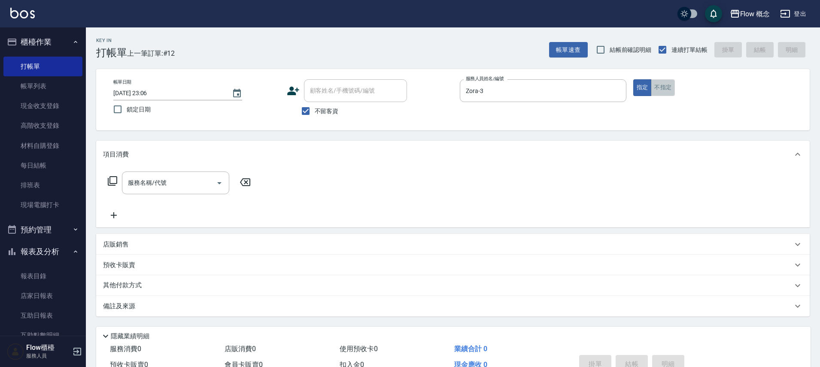
drag, startPoint x: 660, startPoint y: 82, endPoint x: 404, endPoint y: 125, distance: 259.0
click at [660, 83] on button "不指定" at bounding box center [663, 87] width 24 height 17
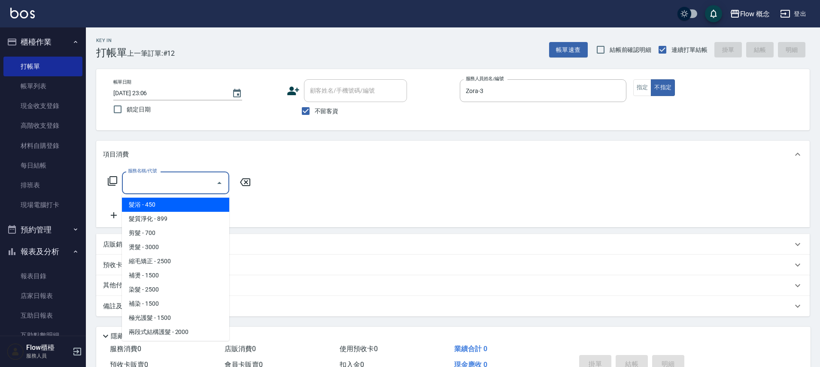
click at [164, 189] on input "服務名稱/代號" at bounding box center [169, 183] width 87 height 15
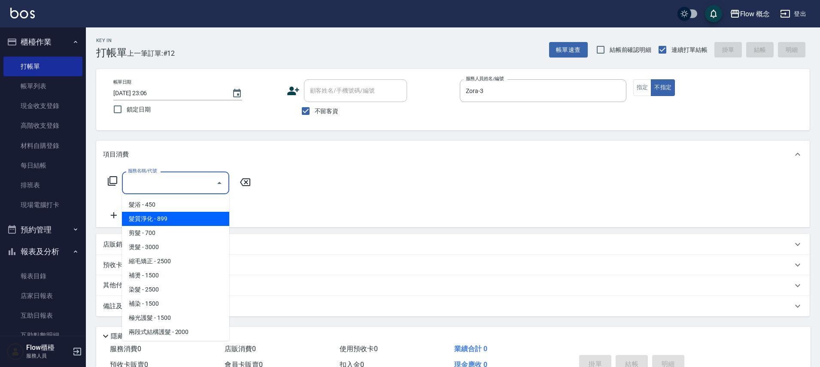
type input "1"
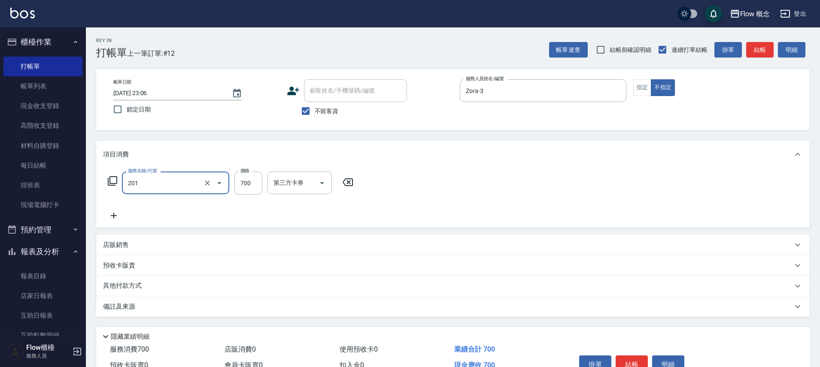
type input "剪髮(201)"
type input "100"
click at [627, 355] on div "掛單 結帳 明細" at bounding box center [632, 365] width 112 height 27
click at [627, 360] on button "結帳" at bounding box center [632, 365] width 32 height 18
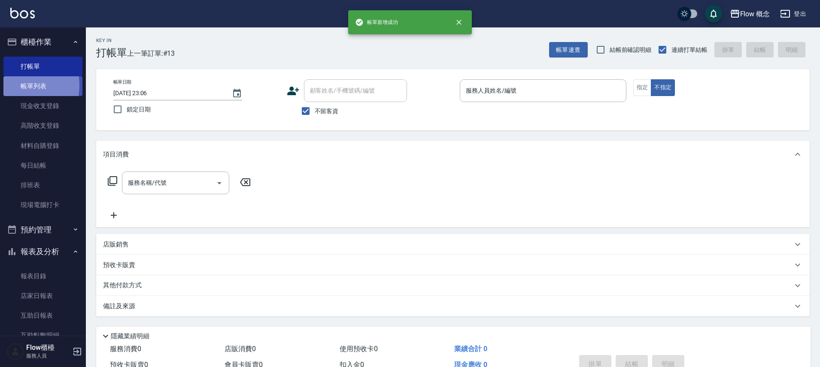
click at [15, 85] on link "帳單列表" at bounding box center [42, 86] width 79 height 20
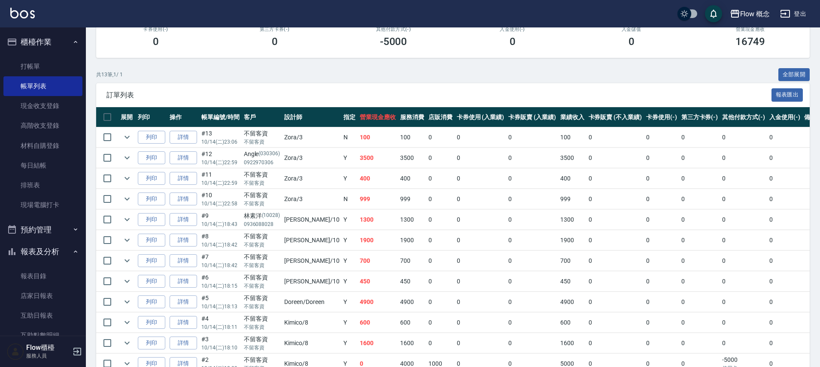
scroll to position [199, 0]
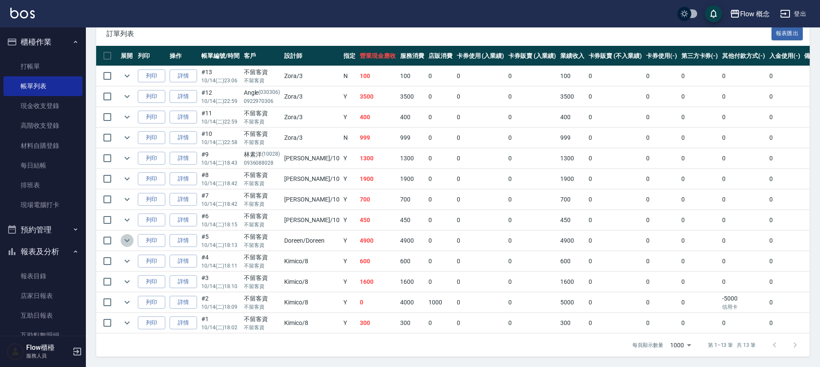
click at [129, 236] on icon "expand row" at bounding box center [127, 241] width 10 height 10
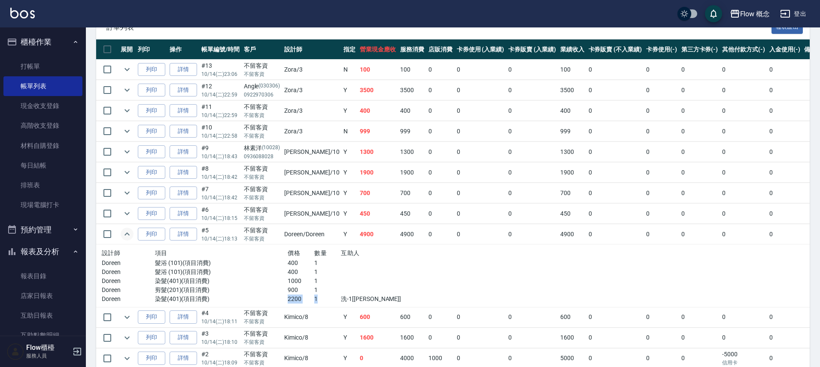
drag, startPoint x: 278, startPoint y: 298, endPoint x: 306, endPoint y: 302, distance: 28.6
click at [306, 302] on div "Doreen 染髮(401)(項目消費) 2200 1 洗-1[[PERSON_NAME]]" at bounding box center [261, 299] width 319 height 9
click at [361, 291] on div at bounding box center [381, 290] width 80 height 9
click at [132, 234] on icon "expand row" at bounding box center [127, 234] width 10 height 10
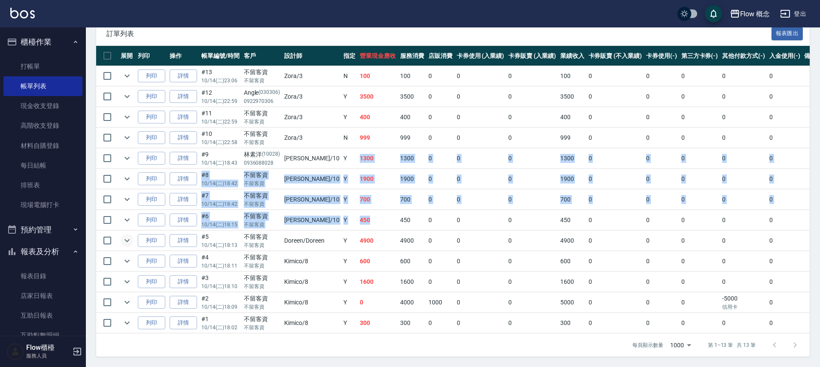
drag, startPoint x: 335, startPoint y: 154, endPoint x: 373, endPoint y: 216, distance: 72.2
click at [373, 216] on tbody "列印 詳情 #13 10/14 (二) 23:06 不留客資 不留客資 Zora /3 N 100 100 0 0 0 100 0 0 0 0 0 列印 詳情…" at bounding box center [471, 200] width 750 height 268
click at [373, 216] on td "450" at bounding box center [378, 220] width 40 height 20
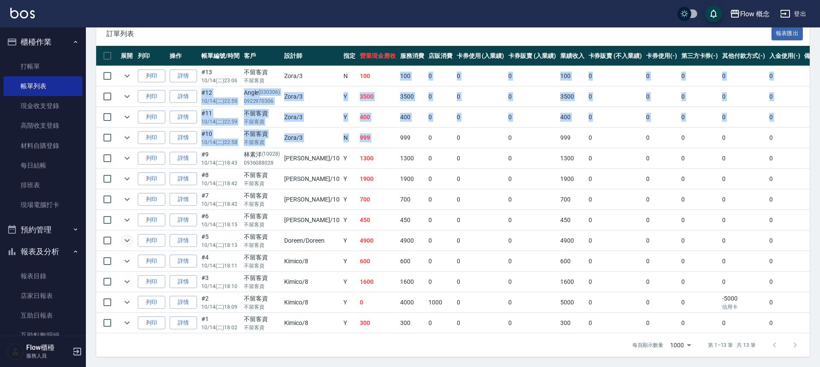
drag, startPoint x: 379, startPoint y: 80, endPoint x: 392, endPoint y: 122, distance: 44.0
click at [392, 122] on tbody "列印 詳情 #13 10/14 (二) 23:06 不留客資 不留客資 Zora /3 N 100 100 0 0 0 100 0 0 0 0 0 列印 詳情…" at bounding box center [471, 200] width 750 height 268
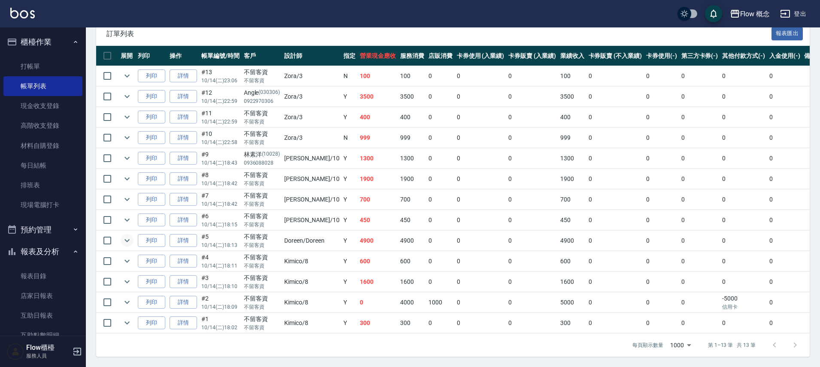
click at [398, 128] on td "999" at bounding box center [412, 138] width 28 height 20
click at [398, 108] on td "400" at bounding box center [412, 117] width 28 height 20
click at [398, 72] on td "100" at bounding box center [412, 76] width 28 height 20
click at [398, 87] on td "3500" at bounding box center [412, 97] width 28 height 20
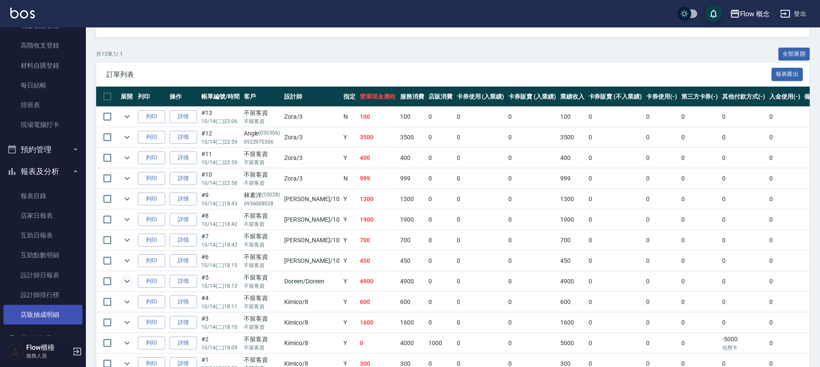
scroll to position [127, 0]
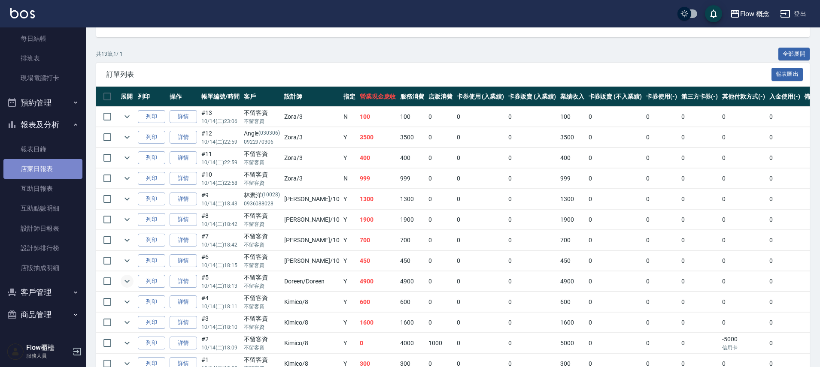
click at [66, 160] on link "店家日報表" at bounding box center [42, 169] width 79 height 20
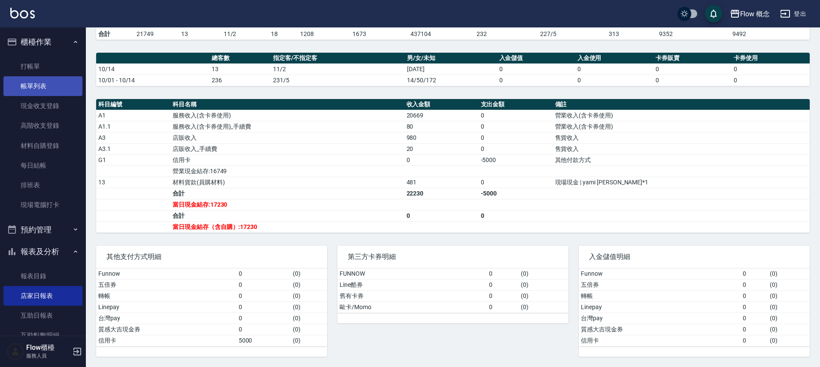
click at [45, 77] on link "帳單列表" at bounding box center [42, 86] width 79 height 20
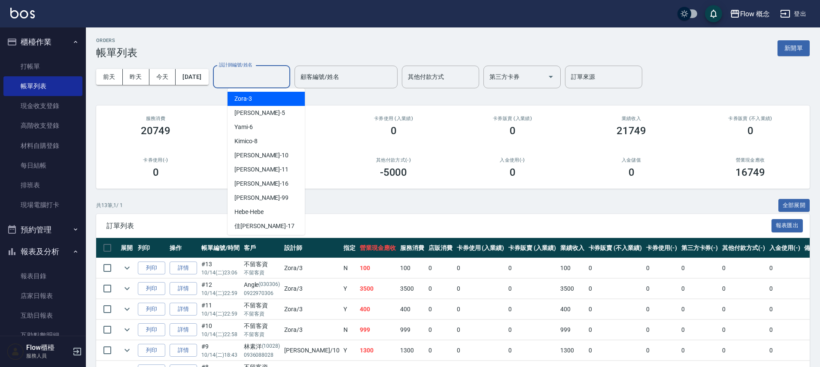
click at [233, 80] on input "設計師編號/姓名" at bounding box center [252, 77] width 70 height 15
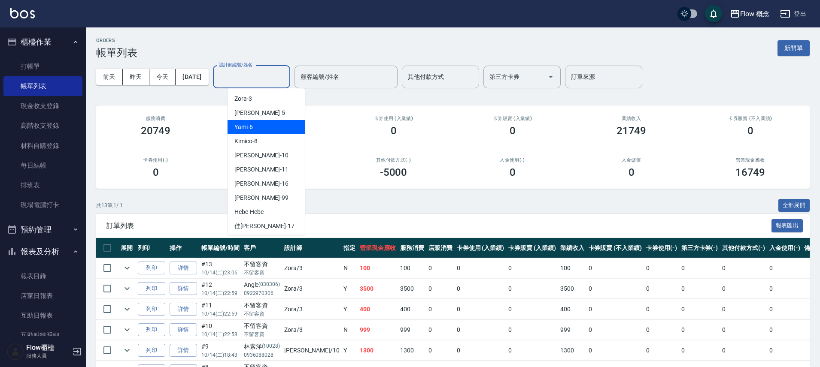
click at [283, 133] on div "Yami -6" at bounding box center [266, 127] width 77 height 14
click at [283, 133] on div "ORDERS 帳單列表 新開單 [DATE] [DATE] [DATE] [DATE] 設計師編號/姓名 設計師編號/姓名 顧客編號/姓名 顧客編號/姓名 其…" at bounding box center [410, 280] width 820 height 560
type input "Yami-6"
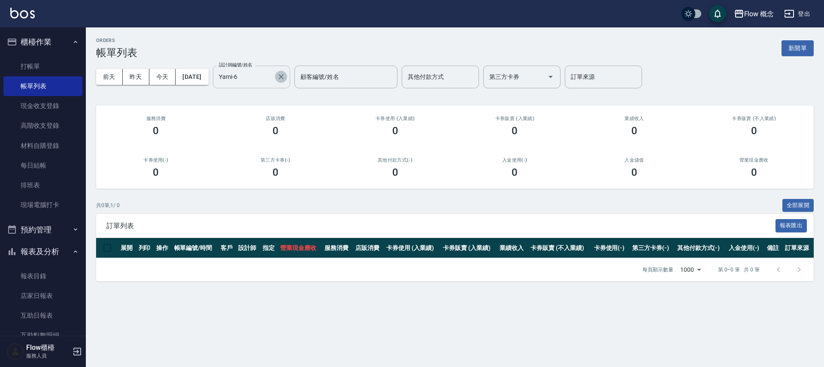
click at [285, 79] on icon "Clear" at bounding box center [281, 77] width 9 height 9
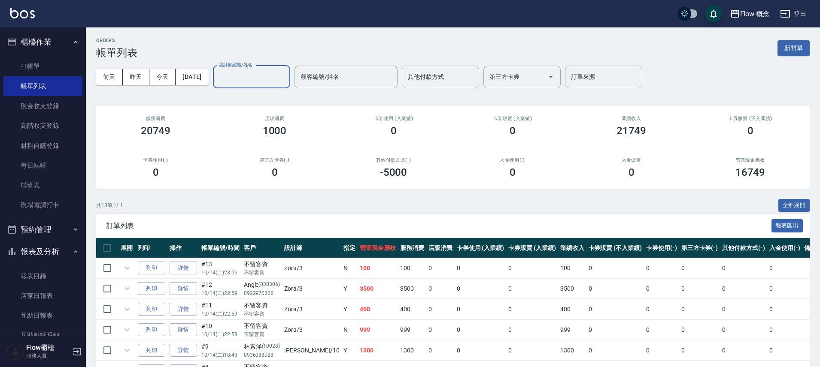
click at [275, 82] on input "設計師編號/姓名" at bounding box center [252, 77] width 70 height 15
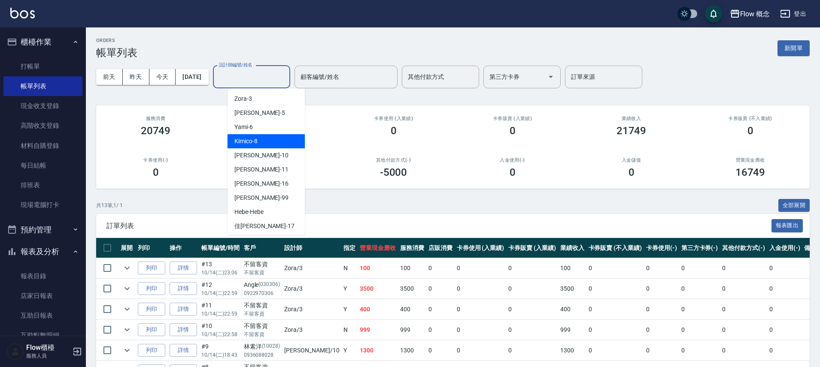
click at [260, 138] on div "Kimico -8" at bounding box center [266, 141] width 77 height 14
click at [260, 138] on div "ORDERS 帳單列表 新開單 [DATE] [DATE] [DATE] [DATE] 設計師編號/姓名 設計師編號/姓名 顧客編號/姓名 顧客編號/姓名 其…" at bounding box center [410, 280] width 820 height 560
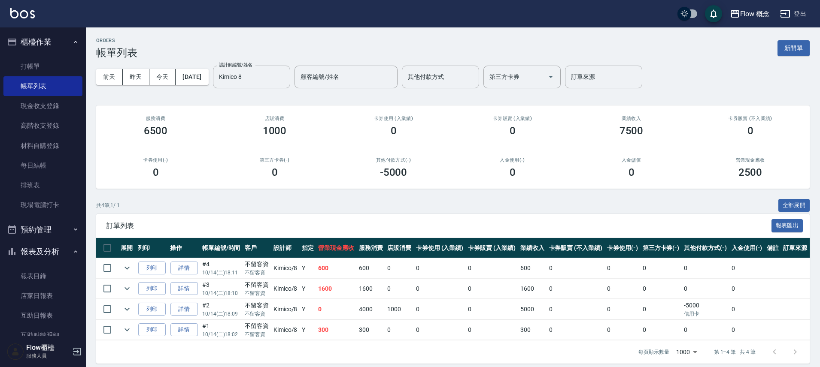
click at [221, 68] on div "[DATE] [DATE] [DATE] [DATE] 設計師編號/姓名 [PERSON_NAME]-8 設計師編號/姓名 顧客編號/姓名 顧客編號/姓名 其…" at bounding box center [453, 77] width 714 height 36
click at [204, 78] on button "[DATE]" at bounding box center [192, 77] width 33 height 16
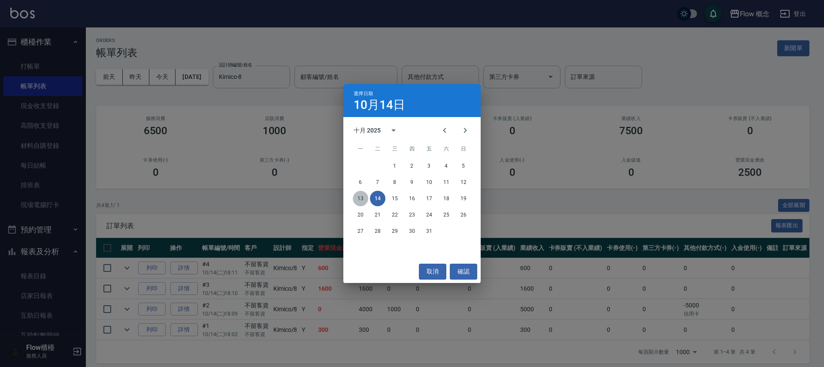
click at [361, 197] on button "13" at bounding box center [360, 198] width 15 height 15
click at [361, 197] on div "ORDERS 帳單列表 新開單 [DATE] [DATE] [DATE] [DATE] 設計師編號/姓名 Kimico-8 設計師編號/姓名 顧客編號/姓名 …" at bounding box center [410, 187] width 820 height 374
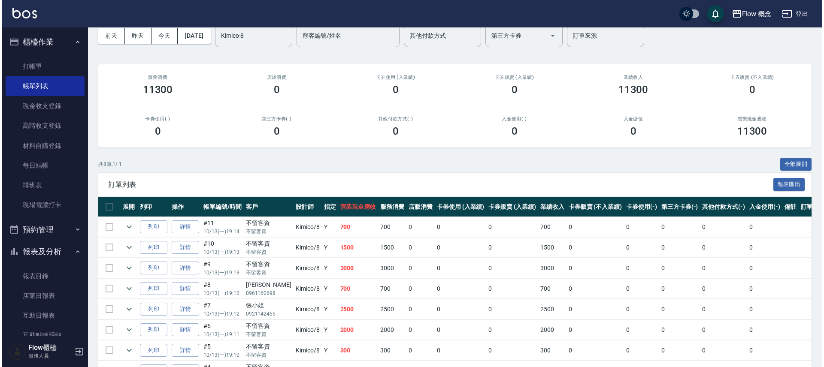
scroll to position [23, 0]
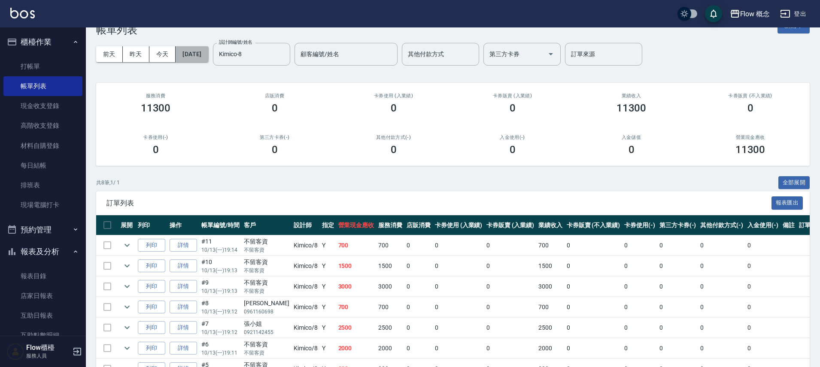
click at [208, 56] on button "[DATE]" at bounding box center [192, 54] width 33 height 16
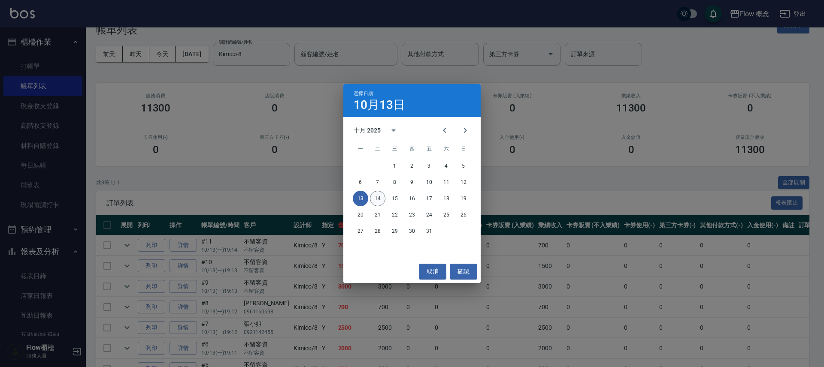
click at [380, 196] on button "14" at bounding box center [377, 198] width 15 height 15
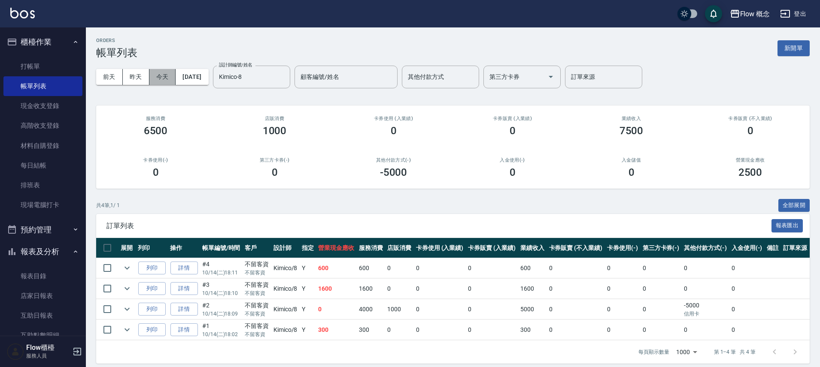
click at [162, 75] on button "今天" at bounding box center [162, 77] width 27 height 16
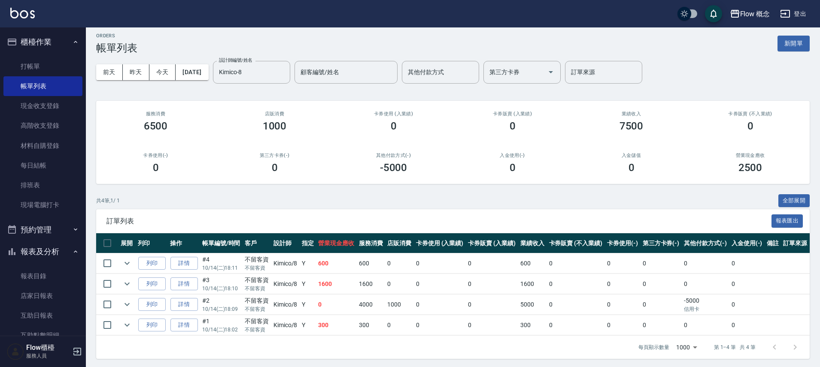
scroll to position [7, 0]
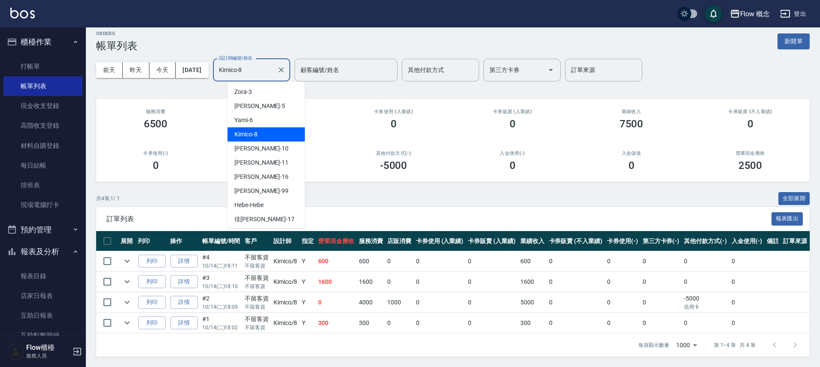
click at [273, 73] on input "Kimico-8" at bounding box center [245, 70] width 57 height 15
click at [278, 151] on div "[PERSON_NAME] -10" at bounding box center [266, 149] width 77 height 14
type input "[PERSON_NAME]-10"
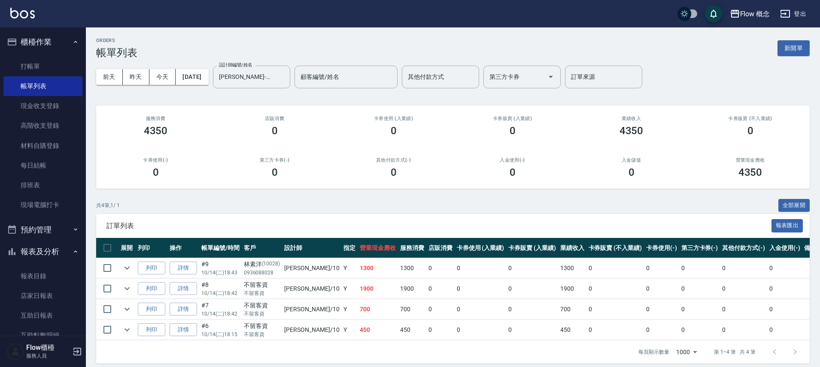
click at [398, 285] on td "1900" at bounding box center [412, 289] width 28 height 20
click at [398, 319] on td "700" at bounding box center [412, 310] width 28 height 20
click at [43, 216] on ul "打帳單 帳單列表 現金收支登錄 高階收支登錄 材料自購登錄 每日結帳 排班表 現場電腦打卡" at bounding box center [42, 136] width 79 height 166
click at [47, 150] on link "材料自購登錄" at bounding box center [42, 146] width 79 height 20
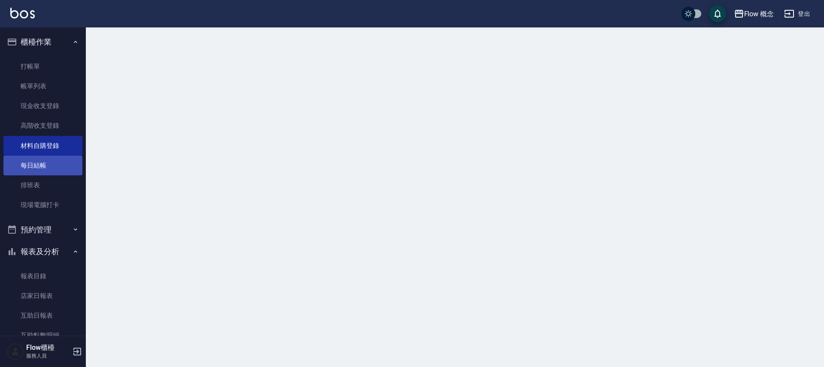
click at [41, 171] on link "每日結帳" at bounding box center [42, 166] width 79 height 20
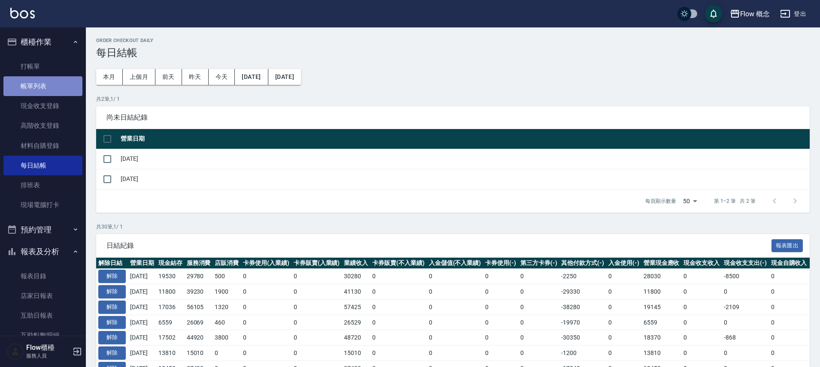
click at [61, 95] on link "帳單列表" at bounding box center [42, 86] width 79 height 20
click at [63, 93] on link "帳單列表" at bounding box center [42, 86] width 79 height 20
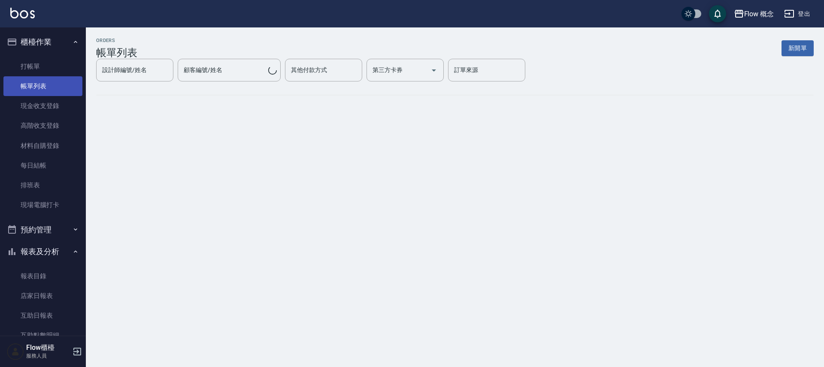
click at [63, 93] on link "帳單列表" at bounding box center [42, 86] width 79 height 20
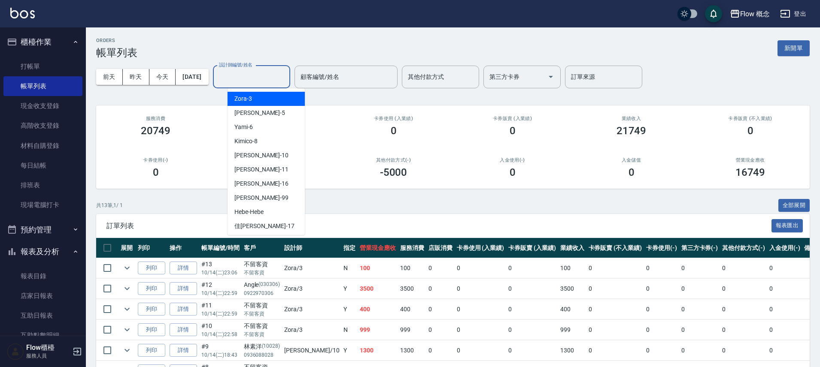
click at [261, 84] on input "設計師編號/姓名" at bounding box center [252, 77] width 70 height 15
click at [260, 143] on div "Kimico -8" at bounding box center [266, 141] width 77 height 14
type input "Kimico-8"
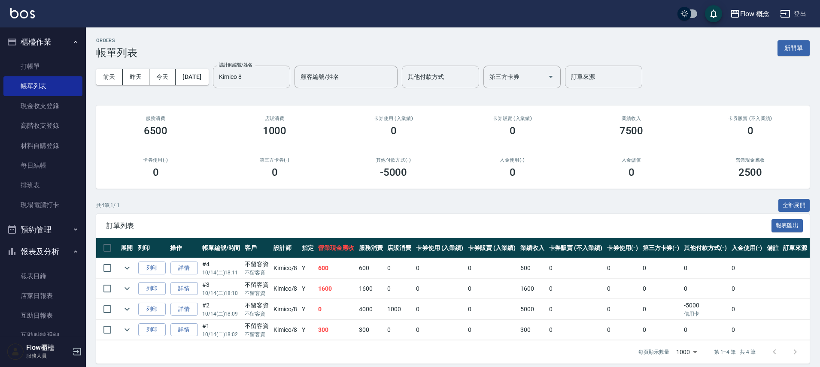
drag, startPoint x: 541, startPoint y: 305, endPoint x: 507, endPoint y: 314, distance: 34.7
click at [507, 314] on tr "列印 詳情 #2 10/14 (二) 18:09 不留客資 不留客資 Kimico /8 Y 0 4000 1000 0 0 5000 0 0 0 -5000…" at bounding box center [453, 310] width 714 height 20
click at [284, 76] on icon "Clear" at bounding box center [281, 76] width 5 height 5
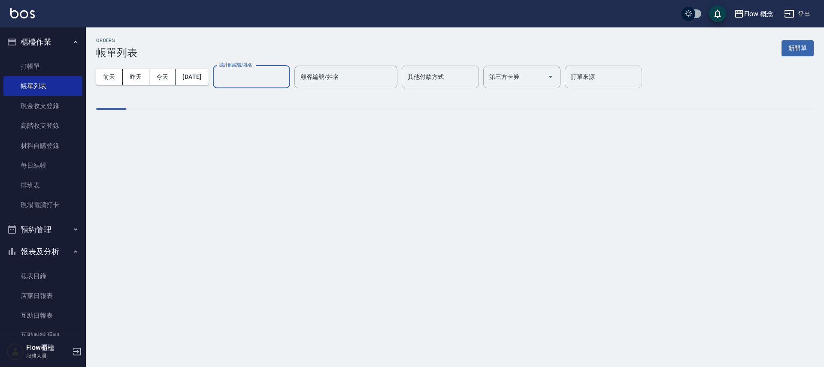
click at [286, 70] on input "設計師編號/姓名" at bounding box center [252, 77] width 70 height 15
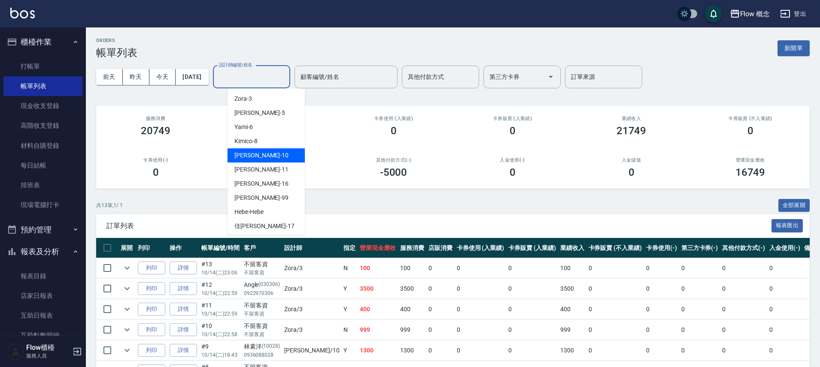
scroll to position [30, 0]
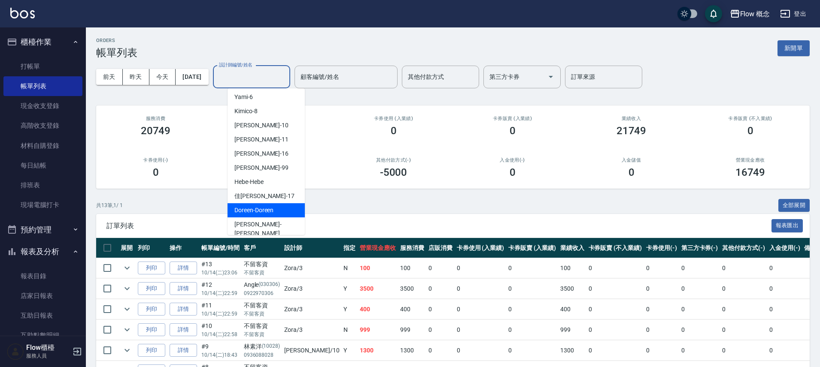
click at [266, 214] on span "Doreen -Doreen" at bounding box center [253, 210] width 39 height 9
type input "Doreen-Doreen"
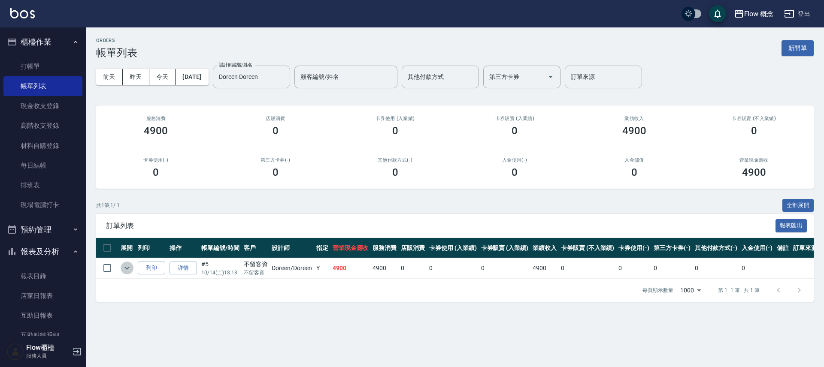
click at [133, 268] on button "expand row" at bounding box center [127, 268] width 13 height 13
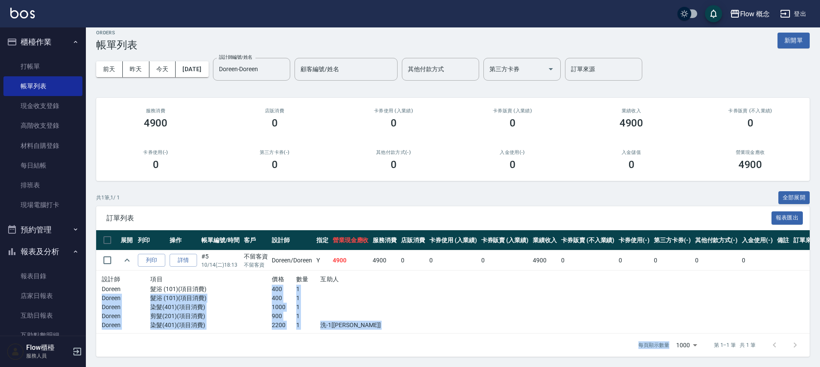
scroll to position [14, 0]
drag, startPoint x: 273, startPoint y: 299, endPoint x: 290, endPoint y: 360, distance: 63.2
click at [290, 360] on div "ORDERS 帳單列表 新開單 [DATE] [DATE] [DATE] [DATE] 設計師編號/姓名 [PERSON_NAME] 設計師編號/姓名 顧客編…" at bounding box center [453, 194] width 734 height 348
click at [356, 294] on div at bounding box center [356, 298] width 73 height 9
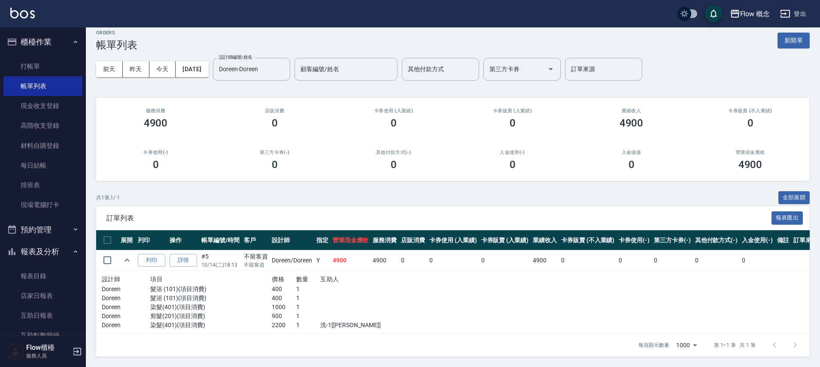
click at [196, 75] on div "[DATE] [DATE] [DATE] [DATE] 設計師編號/姓名 [PERSON_NAME] 設計師編號/姓名 顧客編號/姓名 顧客編號/姓名 其他付…" at bounding box center [453, 69] width 714 height 36
click at [208, 67] on button "[DATE]" at bounding box center [192, 69] width 33 height 16
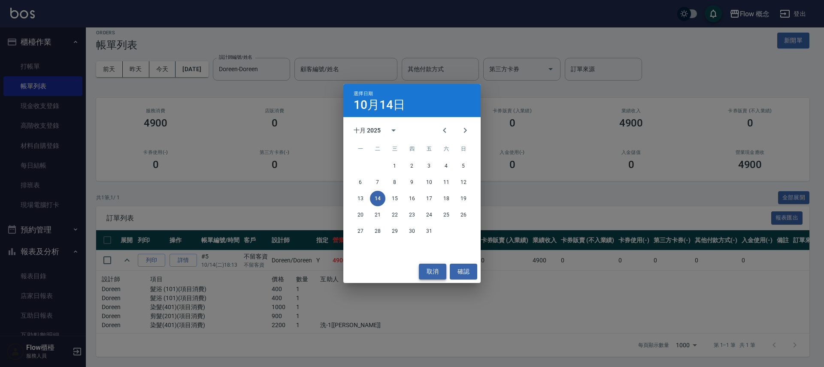
click at [425, 268] on button "取消" at bounding box center [432, 272] width 27 height 16
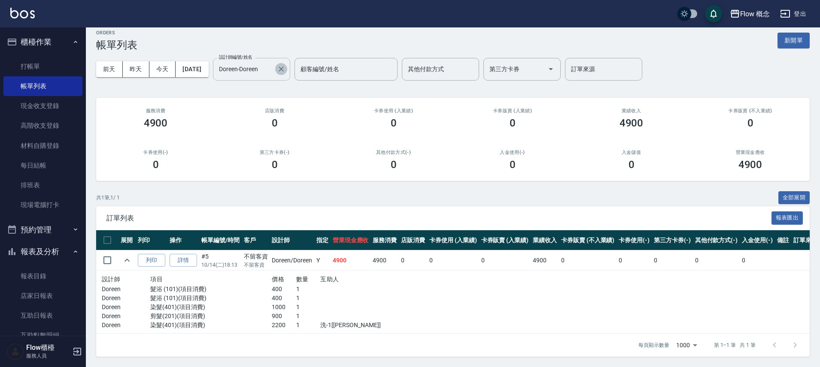
click at [285, 67] on icon "Clear" at bounding box center [281, 69] width 9 height 9
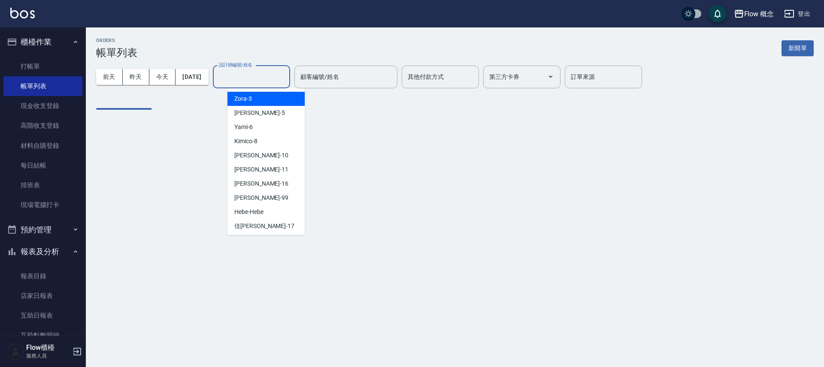
click at [282, 83] on input "設計師編號/姓名" at bounding box center [252, 77] width 70 height 15
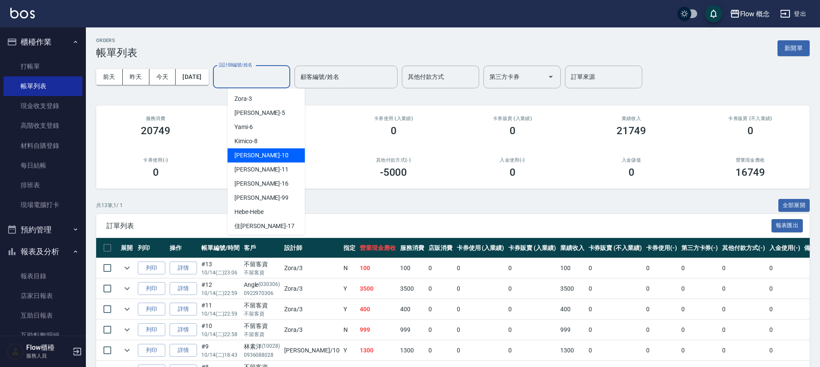
click at [270, 150] on div "[PERSON_NAME] -10" at bounding box center [266, 156] width 77 height 14
type input "[PERSON_NAME]-10"
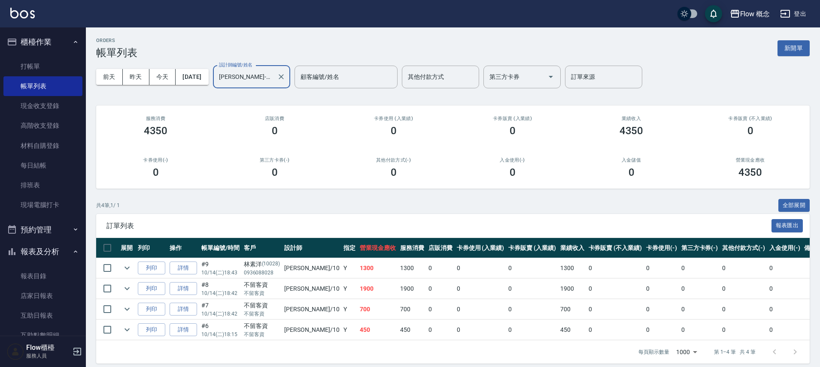
scroll to position [2, 0]
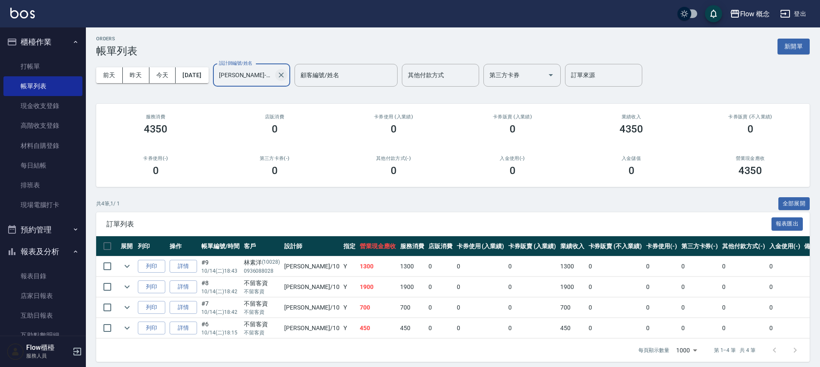
click at [290, 77] on div "[PERSON_NAME]-10 設計師編號/姓名" at bounding box center [251, 75] width 77 height 23
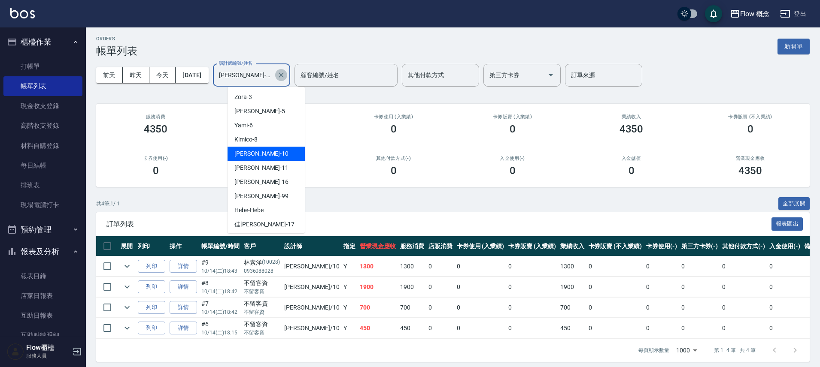
click at [285, 76] on icon "Clear" at bounding box center [281, 75] width 9 height 9
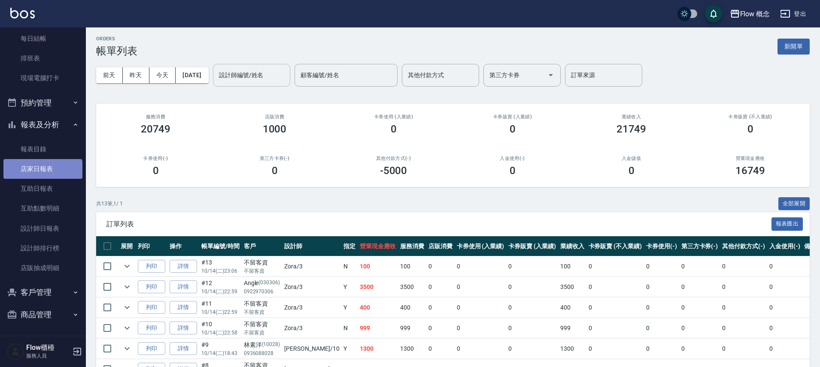
click at [42, 178] on link "店家日報表" at bounding box center [42, 169] width 79 height 20
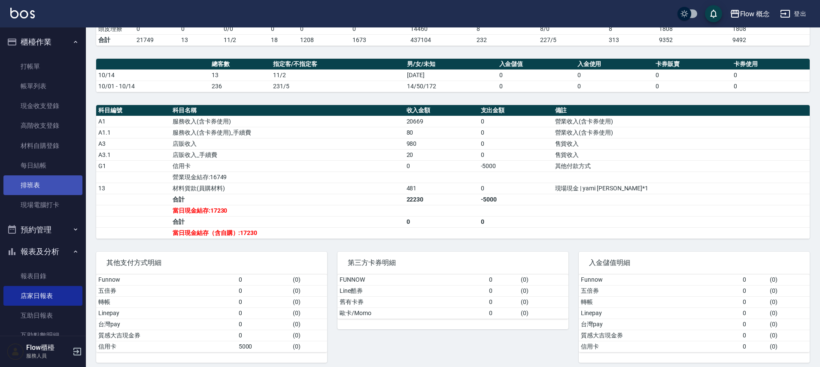
scroll to position [185, 0]
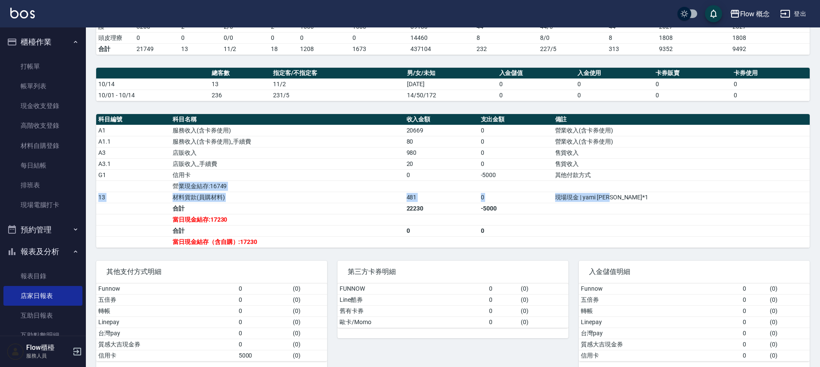
drag, startPoint x: 687, startPoint y: 200, endPoint x: 186, endPoint y: 188, distance: 501.2
click at [186, 188] on tbody "A1 服務收入(含卡券使用) 20669 0 營業收入(含卡券使用) A1.1 服務收入(含卡券使用)_手續費 80 0 營業收入(含卡券使用) A3 店販收…" at bounding box center [453, 186] width 714 height 123
click at [279, 181] on td "營業現金結存:16749" at bounding box center [287, 186] width 234 height 11
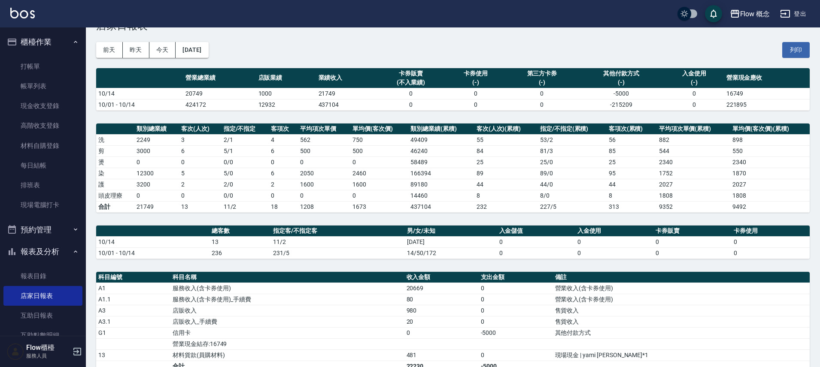
scroll to position [0, 0]
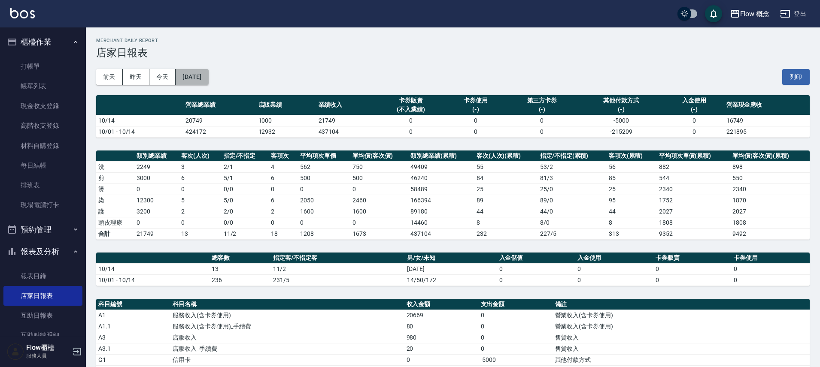
click at [208, 83] on button "[DATE]" at bounding box center [192, 77] width 33 height 16
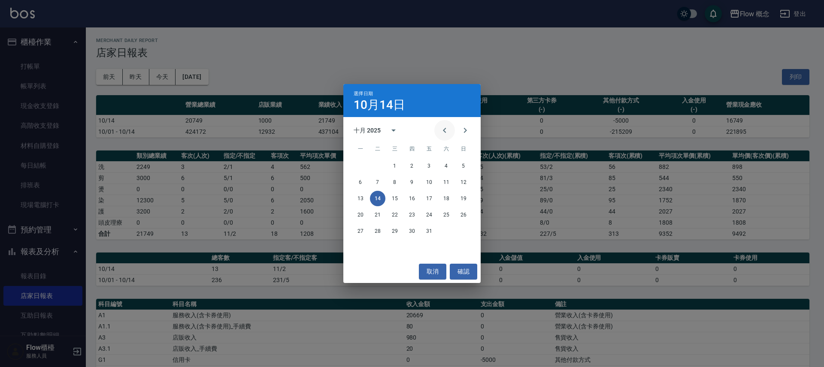
click at [440, 131] on icon "Previous month" at bounding box center [445, 130] width 10 height 10
click at [465, 180] on button "14" at bounding box center [463, 182] width 15 height 15
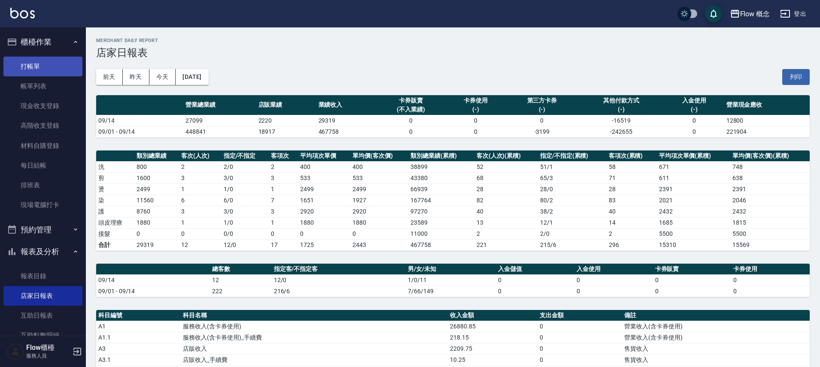
click at [67, 72] on link "打帳單" at bounding box center [42, 67] width 79 height 20
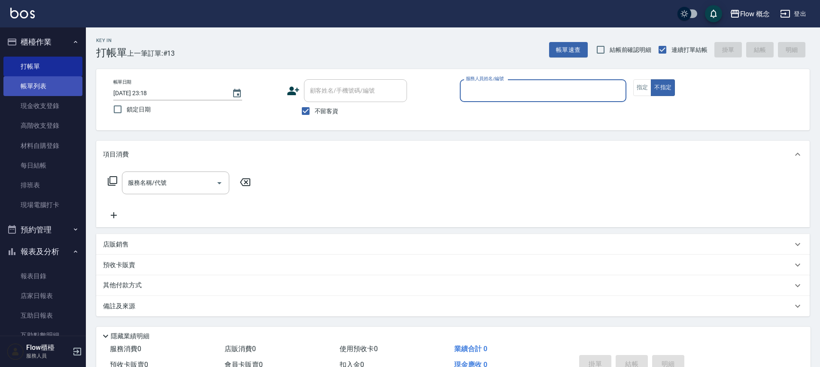
click at [14, 94] on link "帳單列表" at bounding box center [42, 86] width 79 height 20
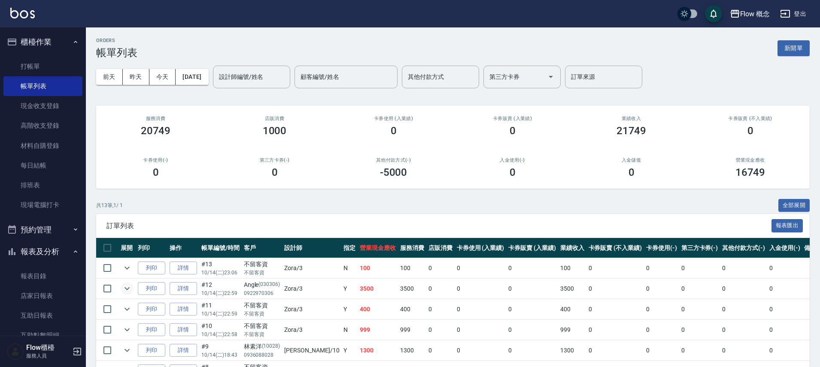
click at [133, 287] on button "expand row" at bounding box center [127, 288] width 13 height 13
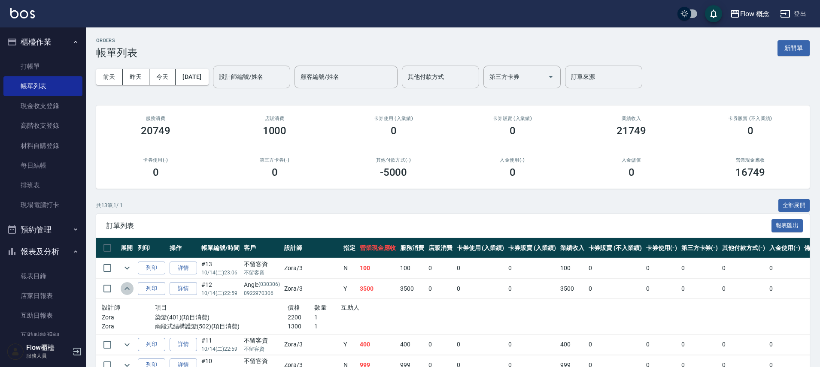
click at [125, 288] on icon "expand row" at bounding box center [127, 289] width 10 height 10
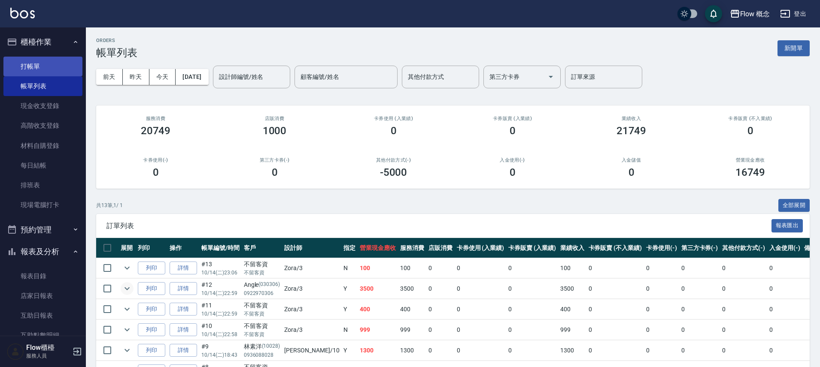
click at [23, 61] on link "打帳單" at bounding box center [42, 67] width 79 height 20
